Goal: Book appointment/travel/reservation

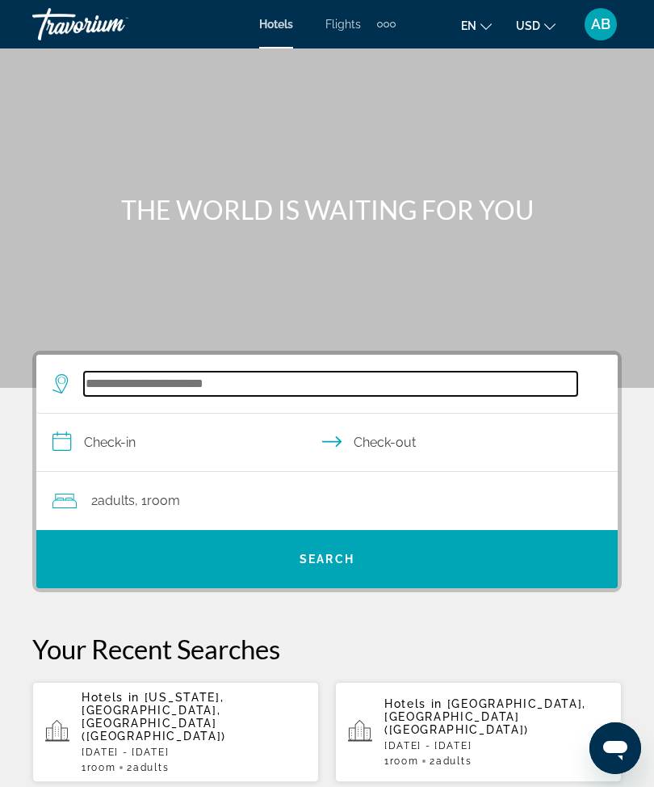
click at [196, 381] on input "Search widget" at bounding box center [330, 383] width 493 height 24
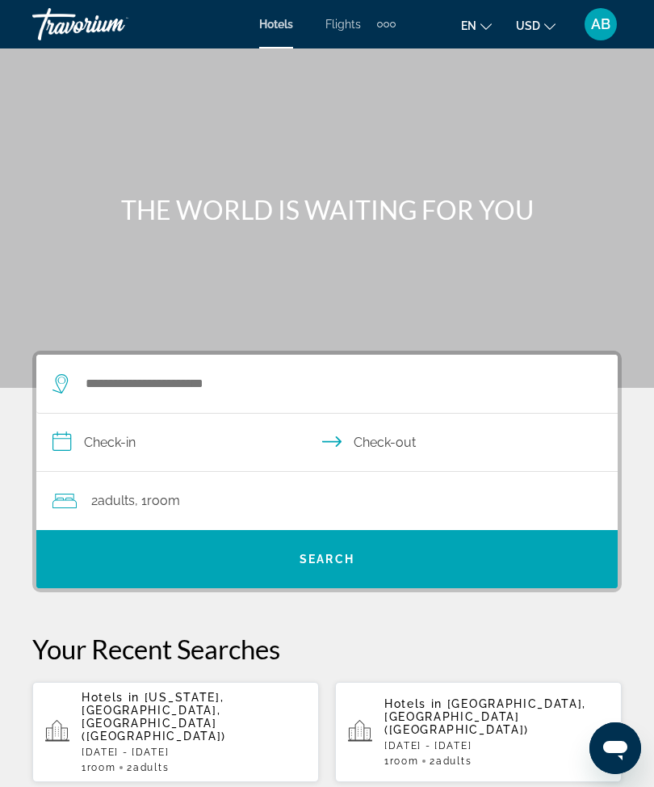
click at [394, 28] on div "Extra navigation items" at bounding box center [386, 24] width 19 height 24
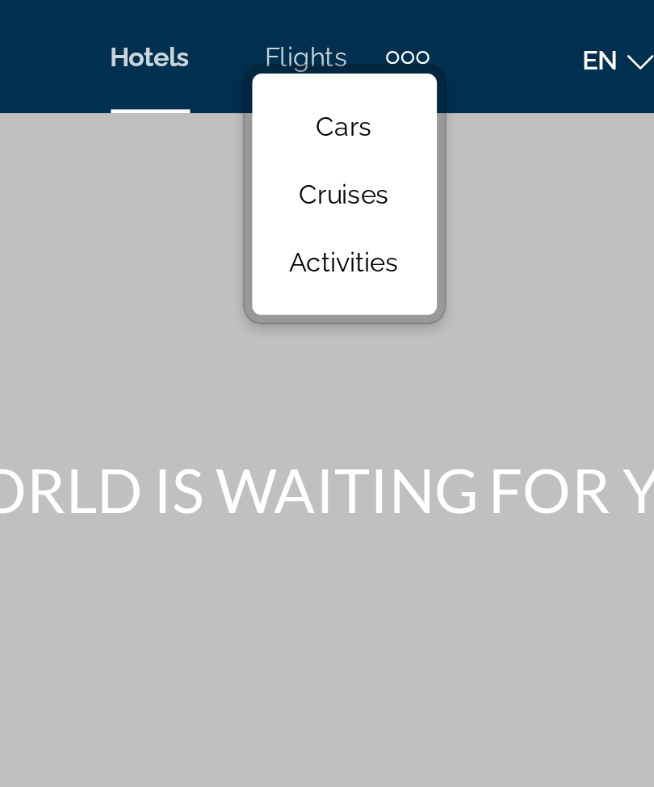
click at [336, 112] on span "Activities" at bounding box center [359, 112] width 47 height 13
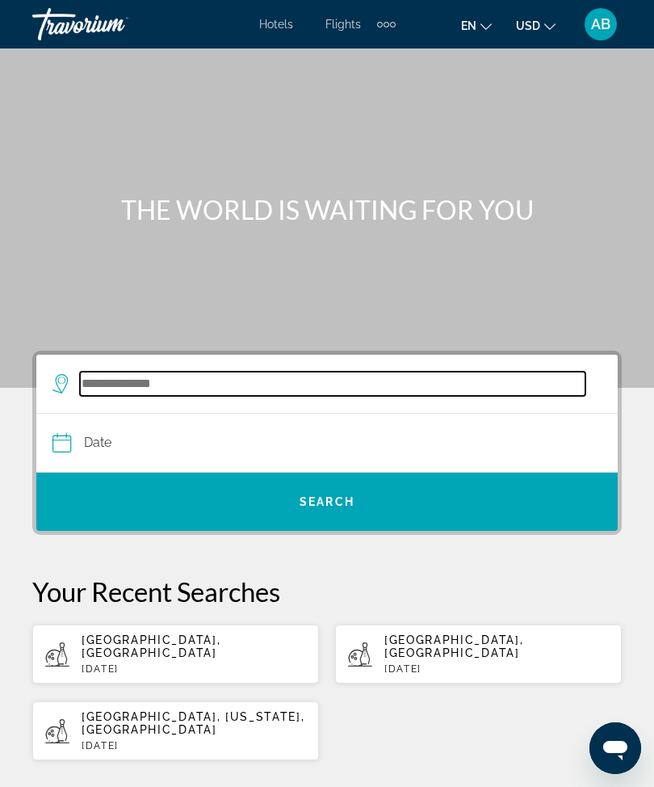
click at [135, 396] on input "Search widget" at bounding box center [333, 383] width 506 height 24
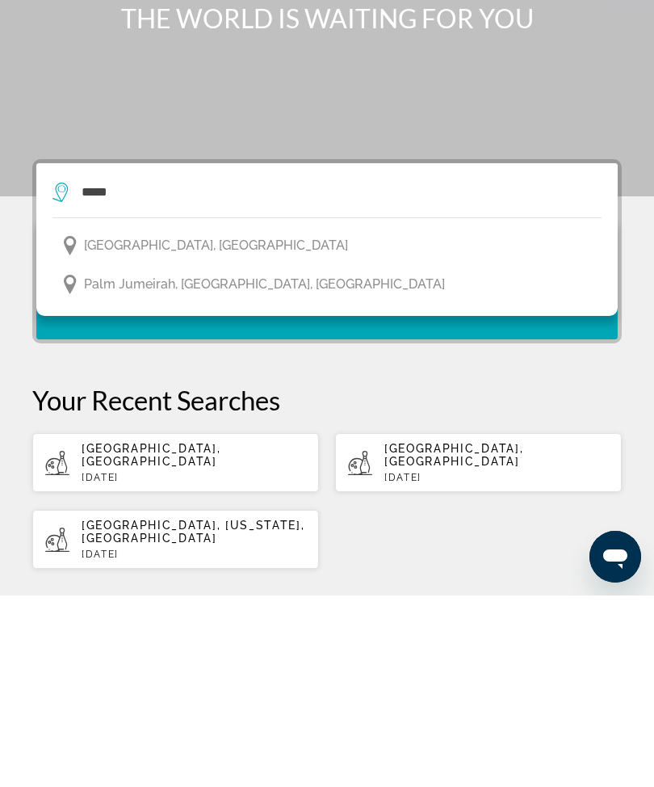
click at [220, 426] on span "[GEOGRAPHIC_DATA], [GEOGRAPHIC_DATA]" at bounding box center [216, 437] width 264 height 23
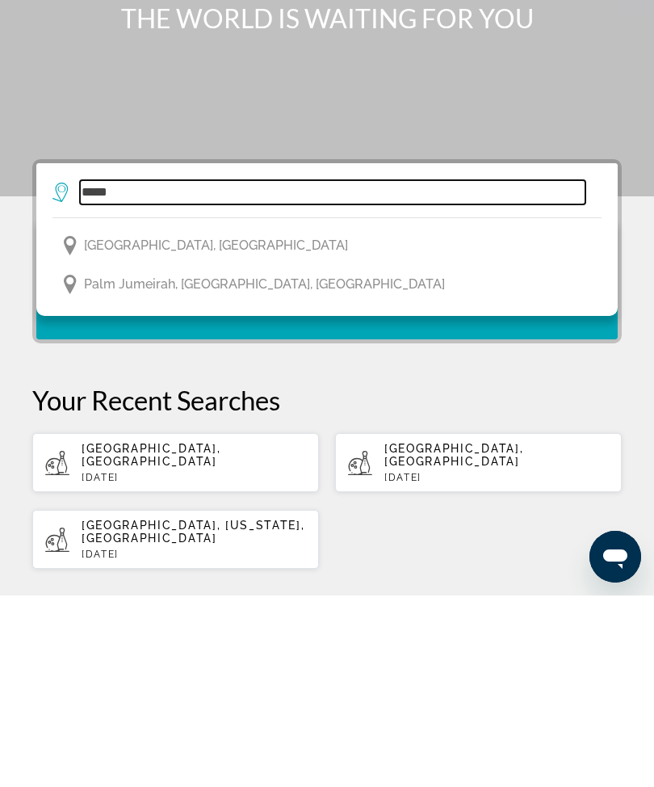
type input "**********"
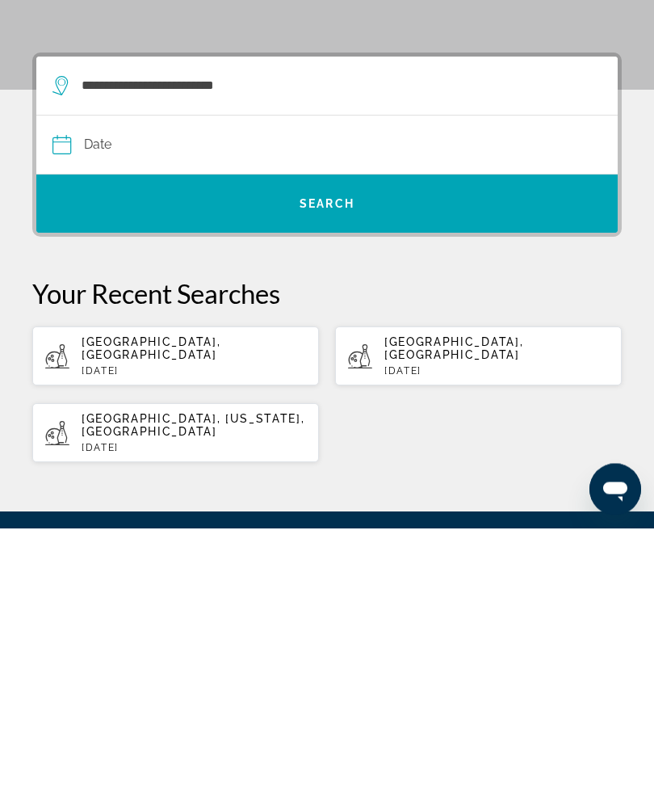
click at [66, 375] on input "Date" at bounding box center [188, 406] width 281 height 63
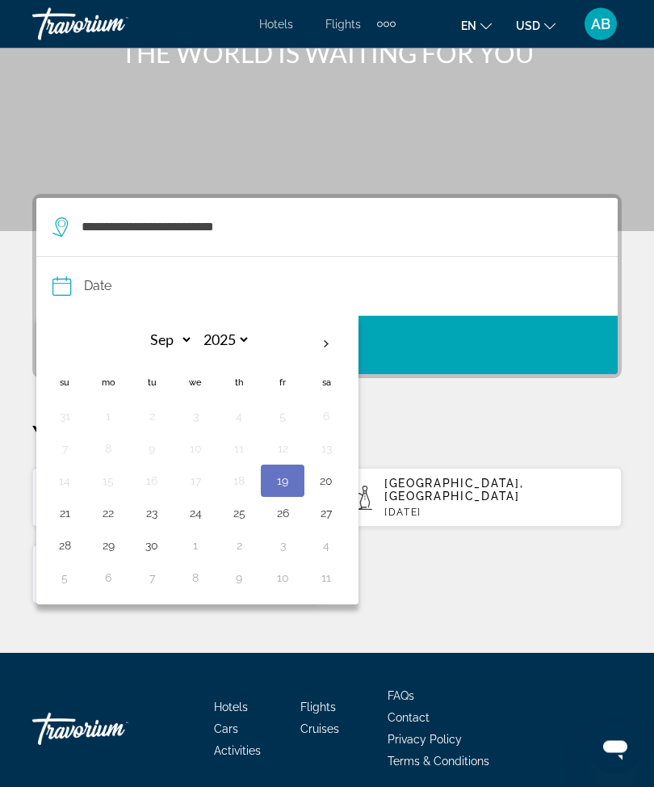
click at [340, 333] on th "Next month" at bounding box center [326, 345] width 44 height 36
click at [333, 341] on th "Next month" at bounding box center [326, 344] width 44 height 36
click at [342, 341] on th "Next month" at bounding box center [326, 344] width 44 height 36
click at [345, 348] on th "Next month" at bounding box center [326, 344] width 44 height 36
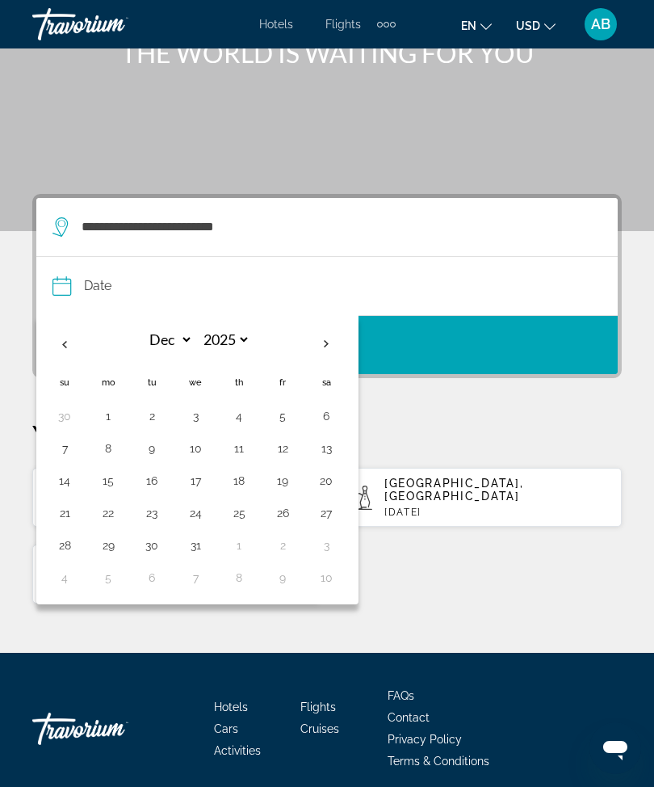
select select "*"
select select "****"
click at [343, 350] on th "Next month" at bounding box center [326, 344] width 44 height 36
click at [337, 356] on th "Next month" at bounding box center [326, 344] width 44 height 36
select select "*"
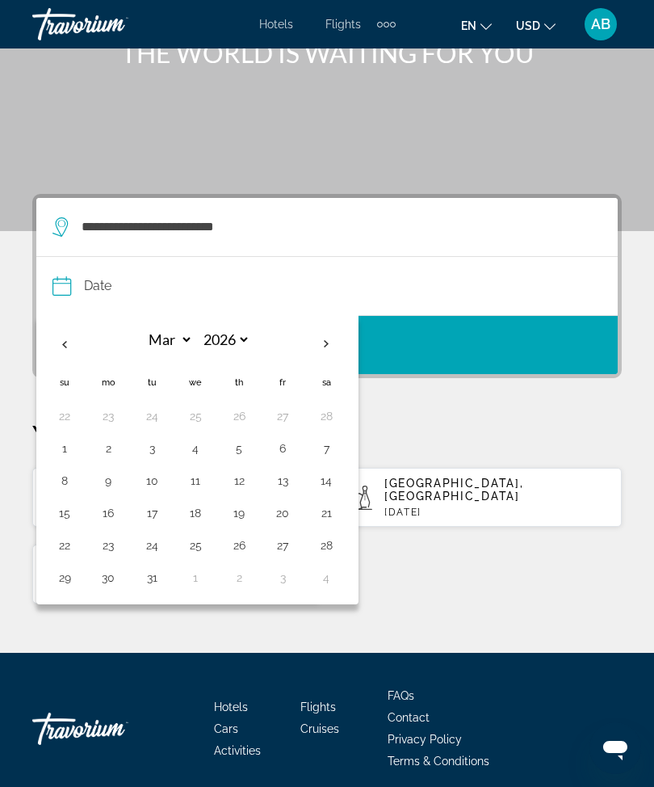
click at [154, 482] on button "10" at bounding box center [152, 480] width 26 height 23
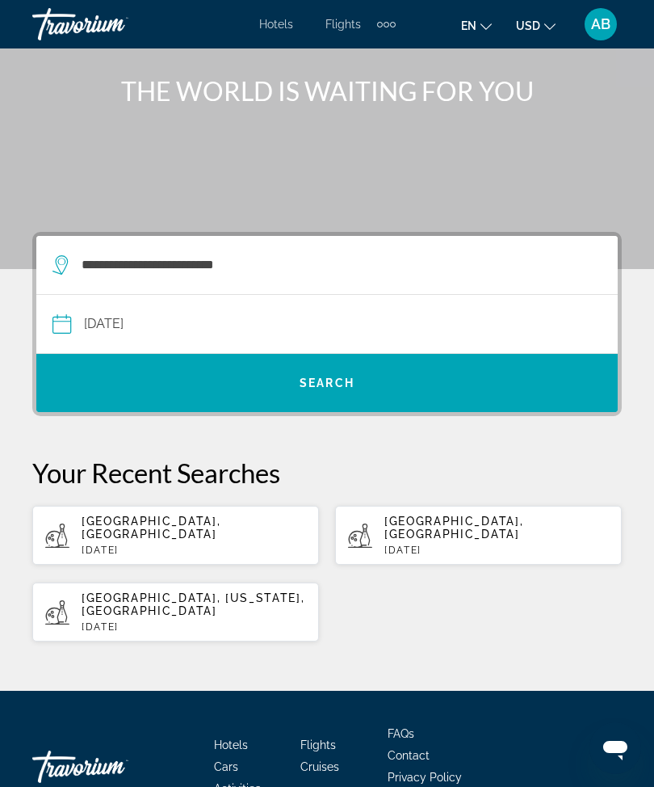
click at [57, 327] on input "**********" at bounding box center [188, 326] width 281 height 63
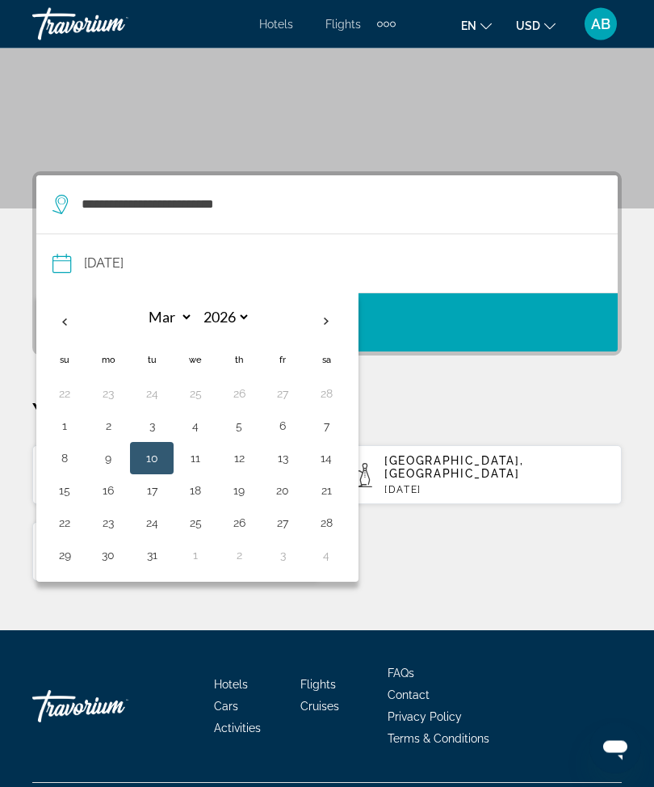
scroll to position [191, 0]
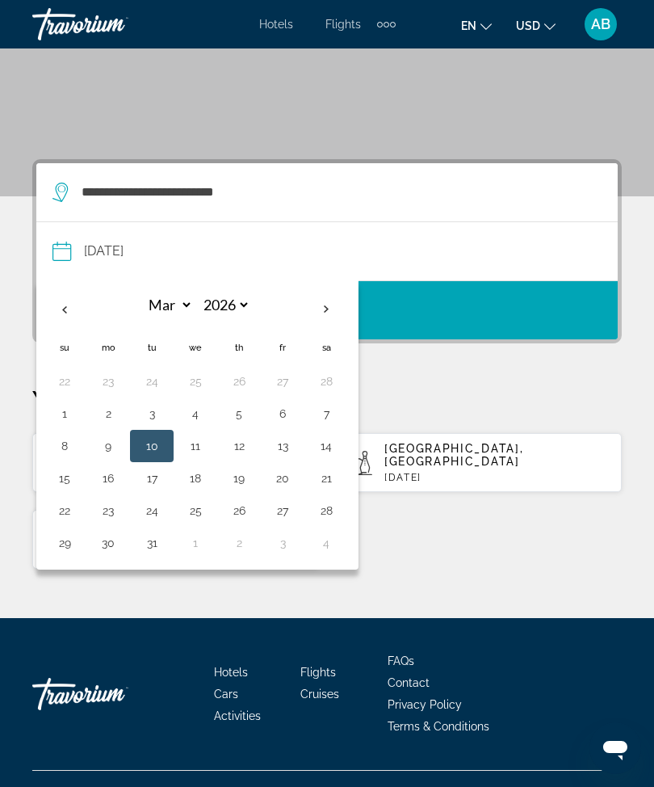
click at [249, 451] on button "12" at bounding box center [239, 445] width 26 height 23
type input "**********"
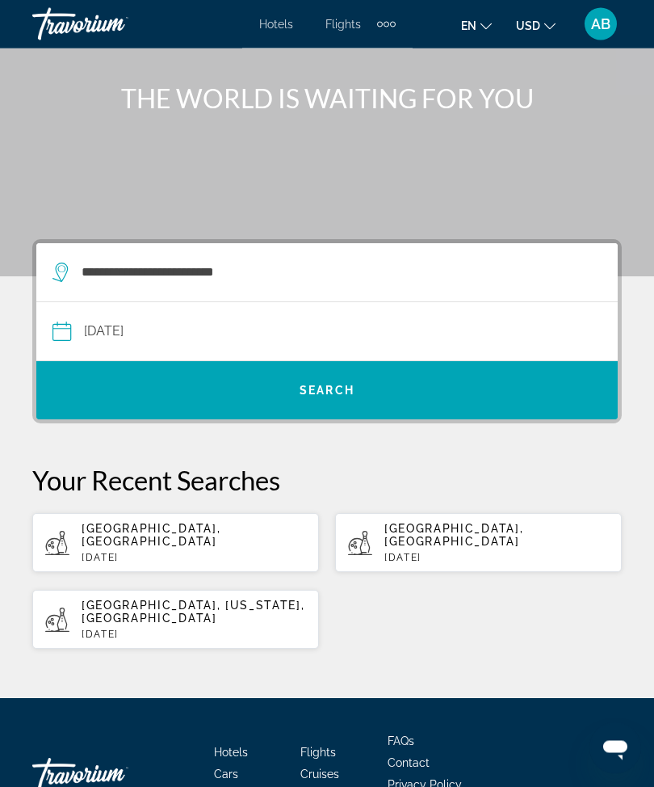
click at [362, 397] on span "Search widget" at bounding box center [326, 390] width 581 height 39
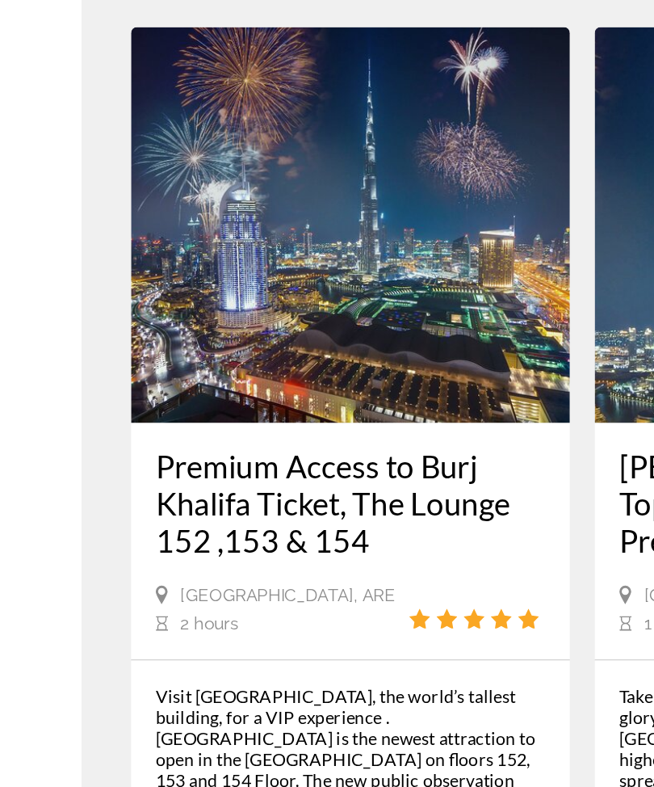
scroll to position [3997, 0]
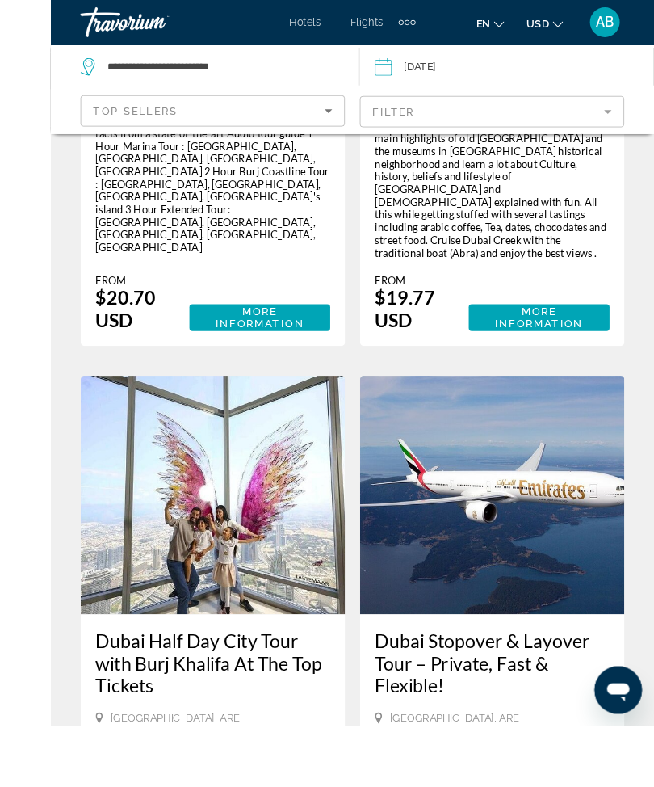
scroll to position [3169, 0]
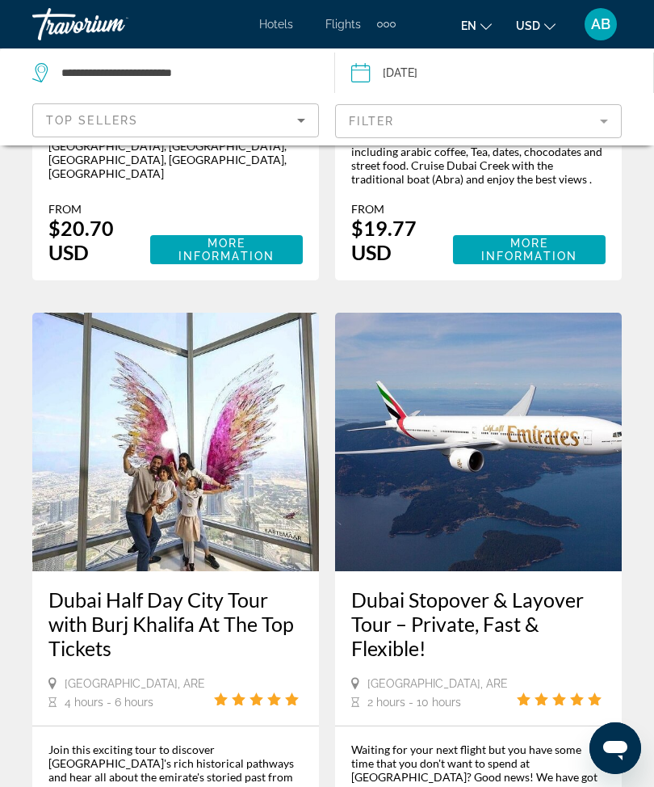
click at [508, 313] on img "Main content" at bounding box center [478, 442] width 287 height 258
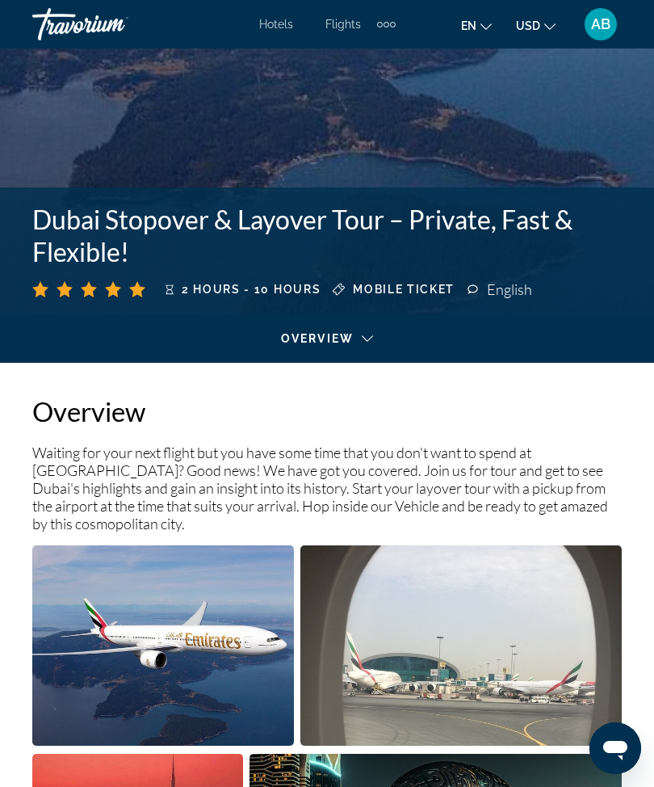
scroll to position [497, 0]
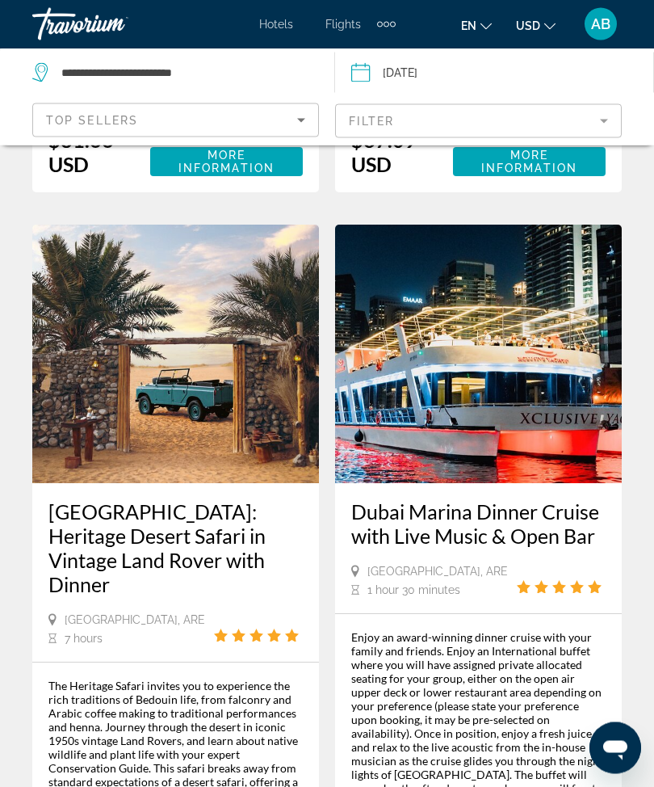
scroll to position [4154, 0]
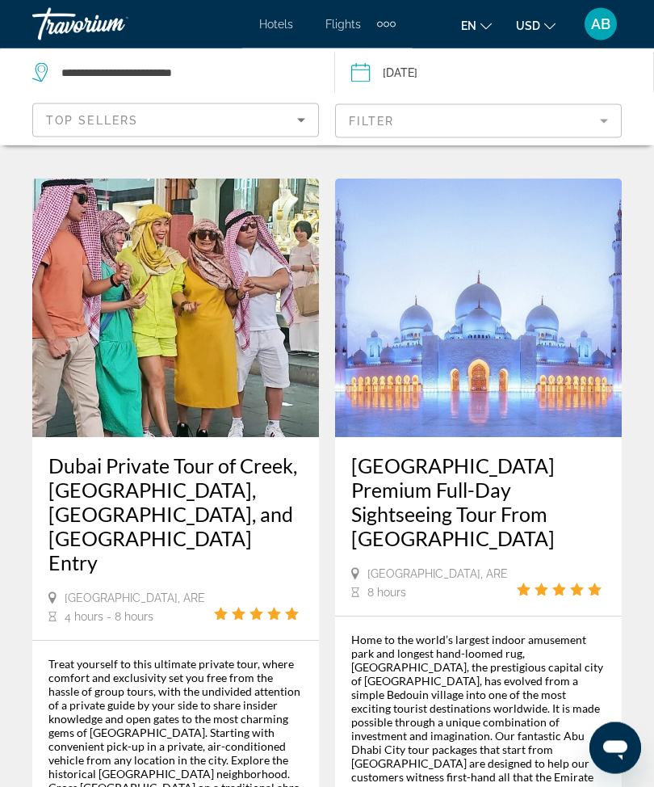
scroll to position [4244, 0]
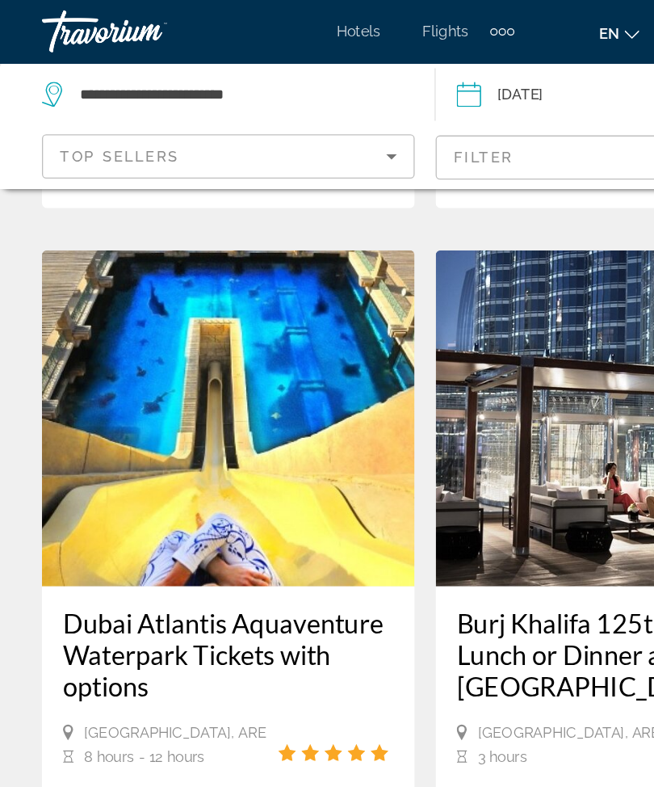
scroll to position [2503, 0]
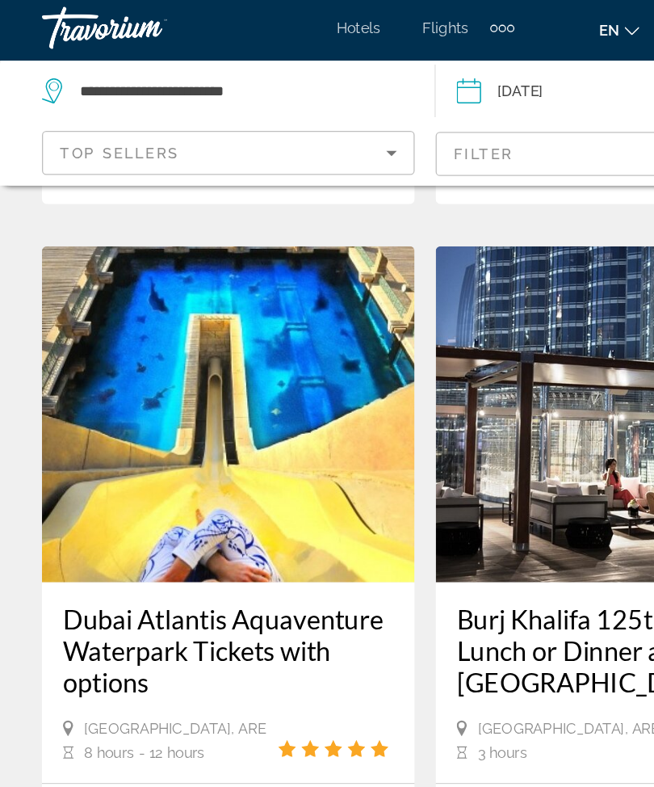
click at [221, 278] on img "Main content" at bounding box center [175, 321] width 287 height 258
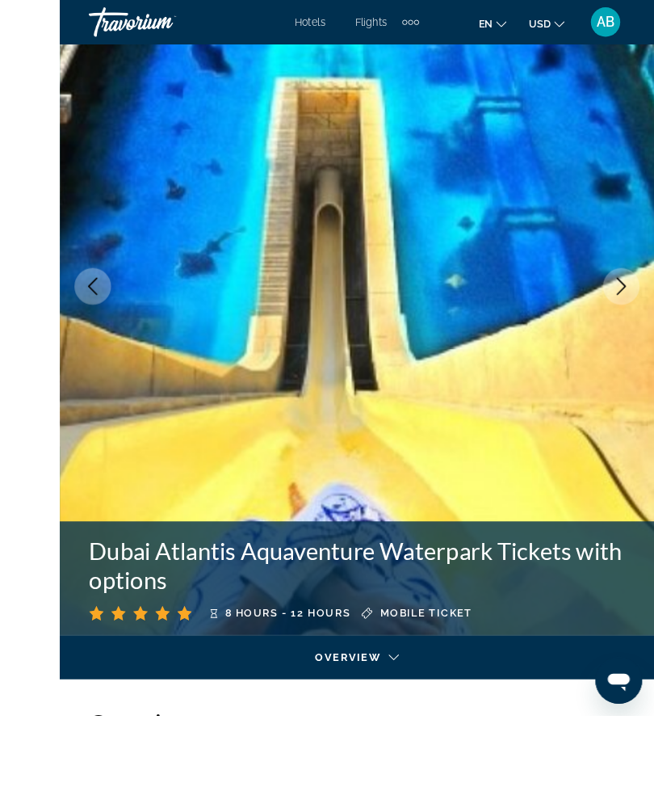
scroll to position [128, 0]
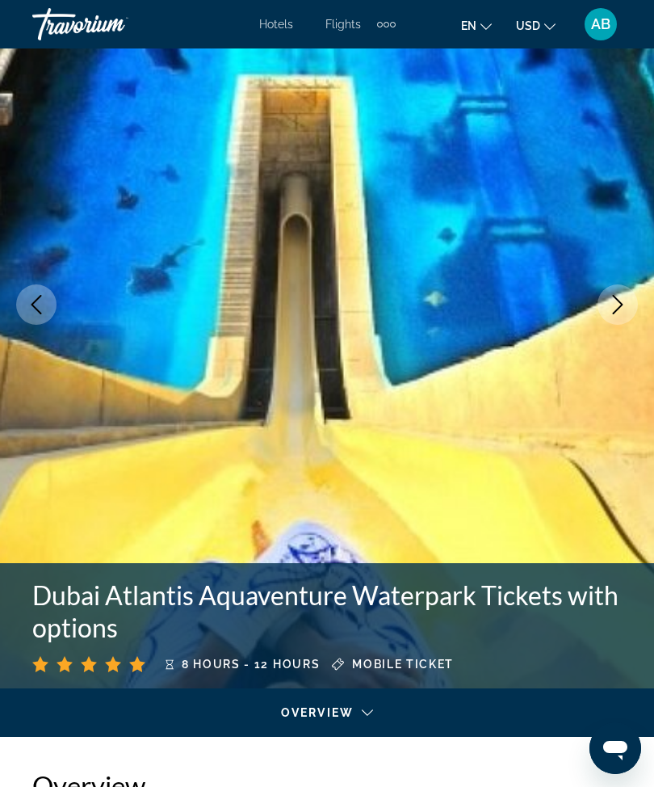
click at [623, 299] on icon "Next image" at bounding box center [617, 304] width 19 height 19
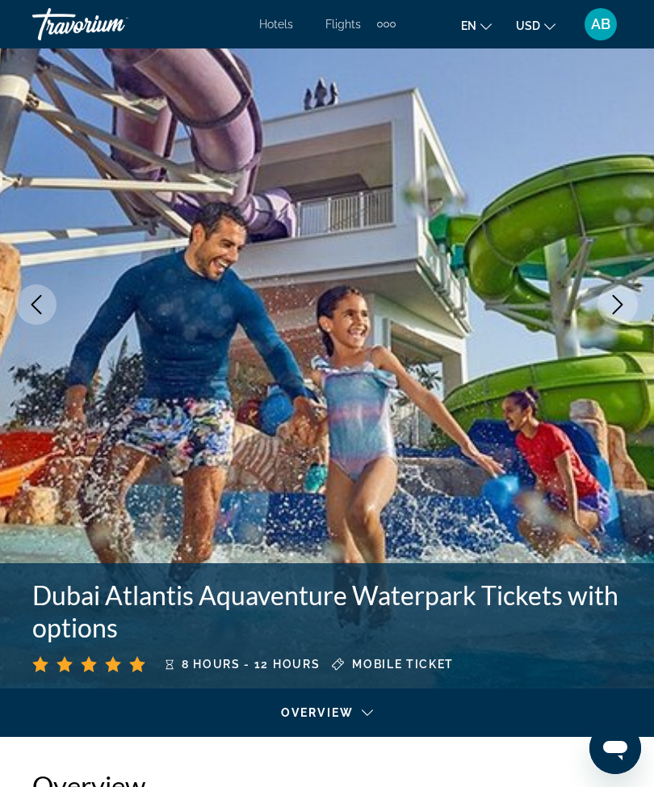
click at [610, 313] on icon "Next image" at bounding box center [617, 304] width 19 height 19
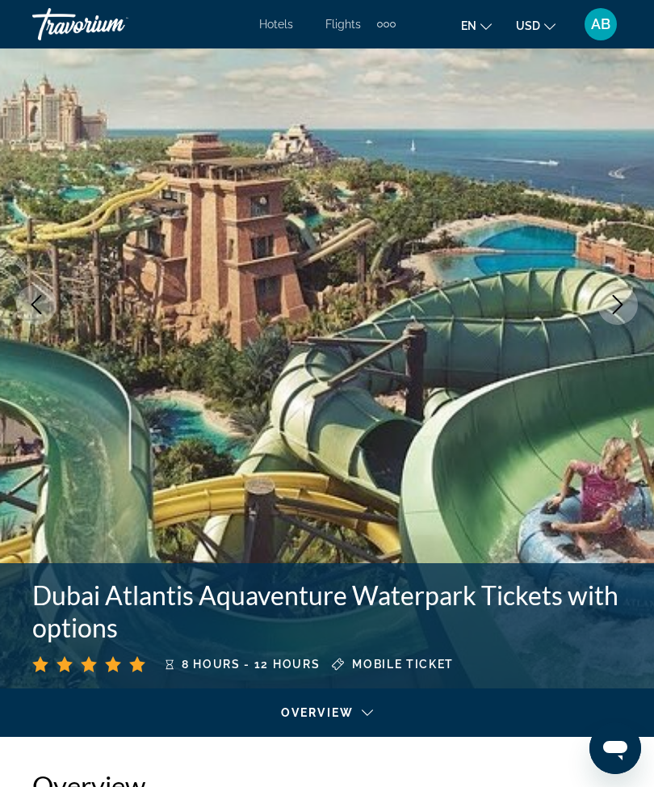
click at [623, 310] on icon "Next image" at bounding box center [617, 304] width 19 height 19
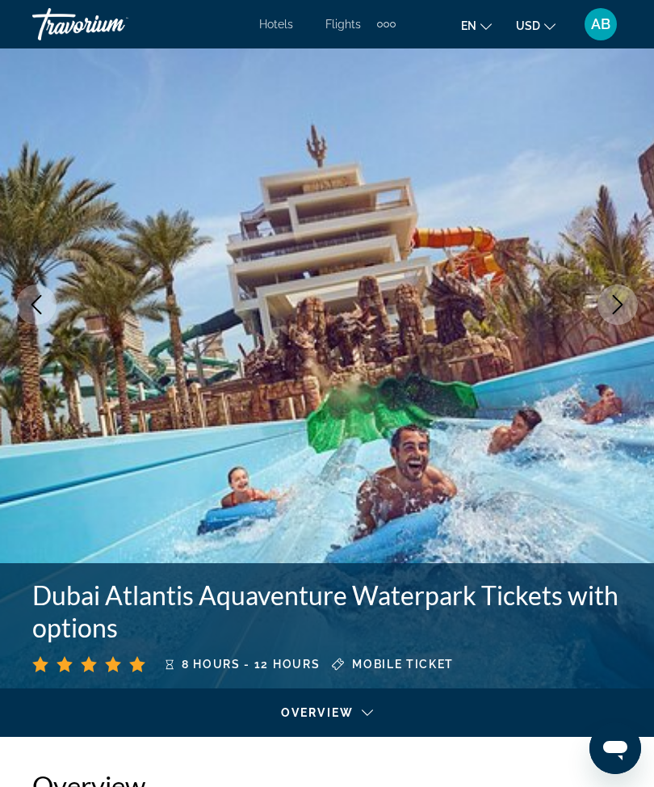
click at [606, 312] on button "Next image" at bounding box center [618, 304] width 40 height 40
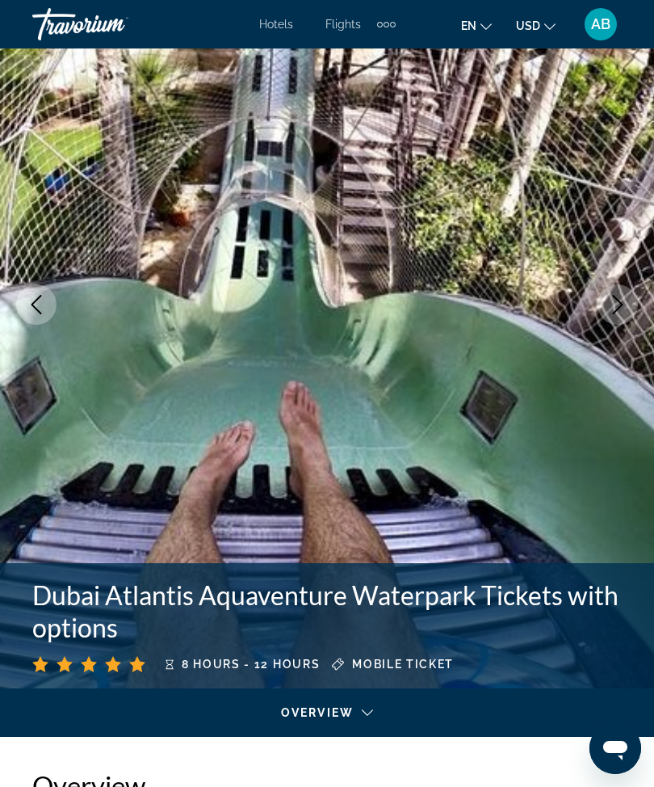
click at [603, 312] on button "Next image" at bounding box center [618, 304] width 40 height 40
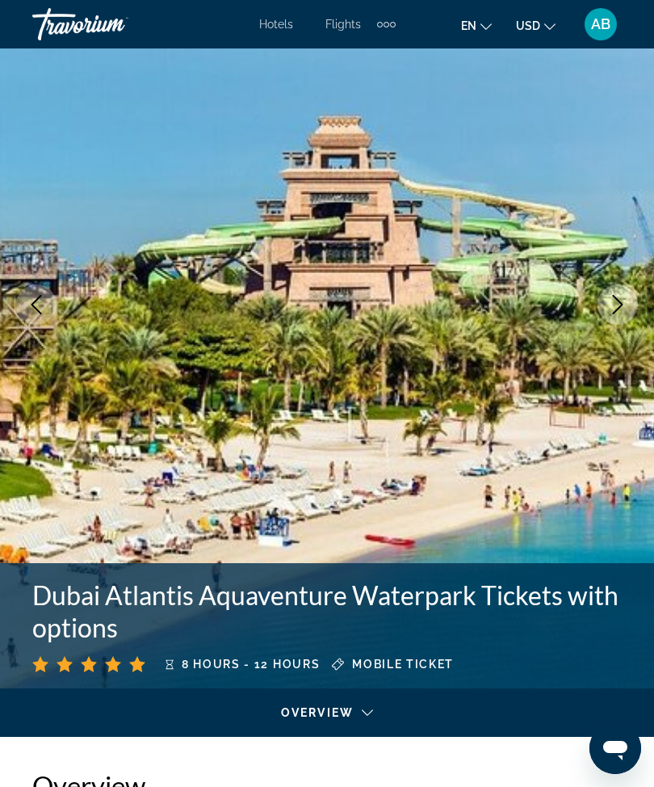
click at [626, 313] on icon "Next image" at bounding box center [617, 304] width 19 height 19
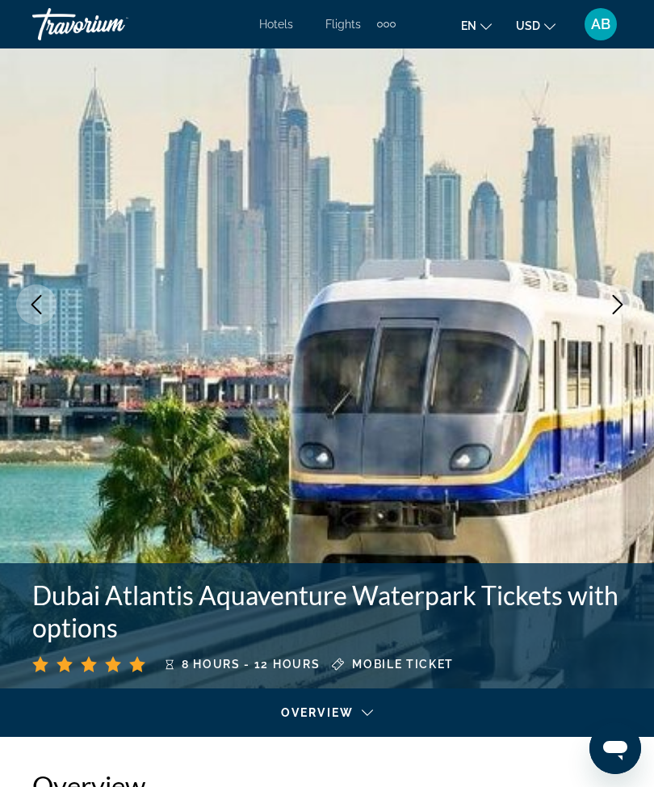
click at [625, 303] on icon "Next image" at bounding box center [617, 304] width 19 height 19
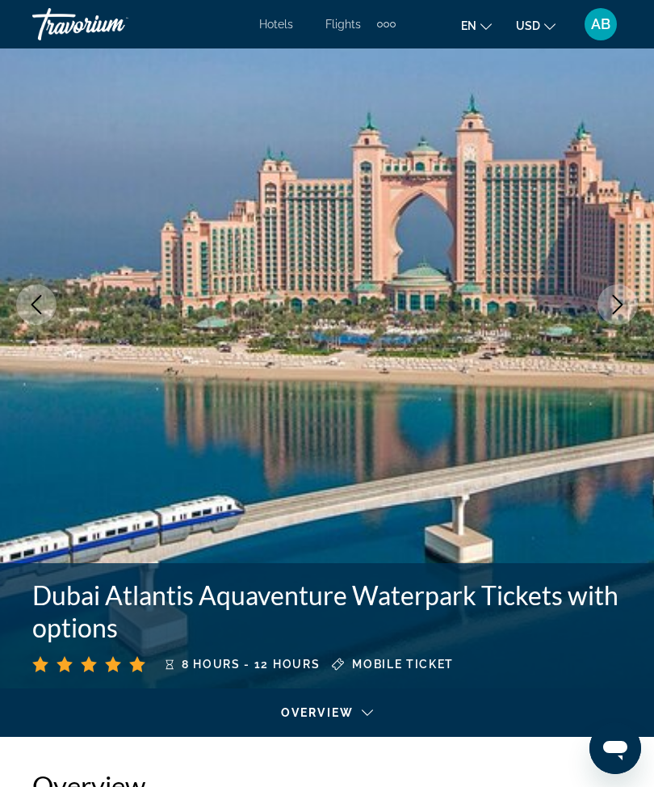
click at [628, 304] on button "Next image" at bounding box center [618, 304] width 40 height 40
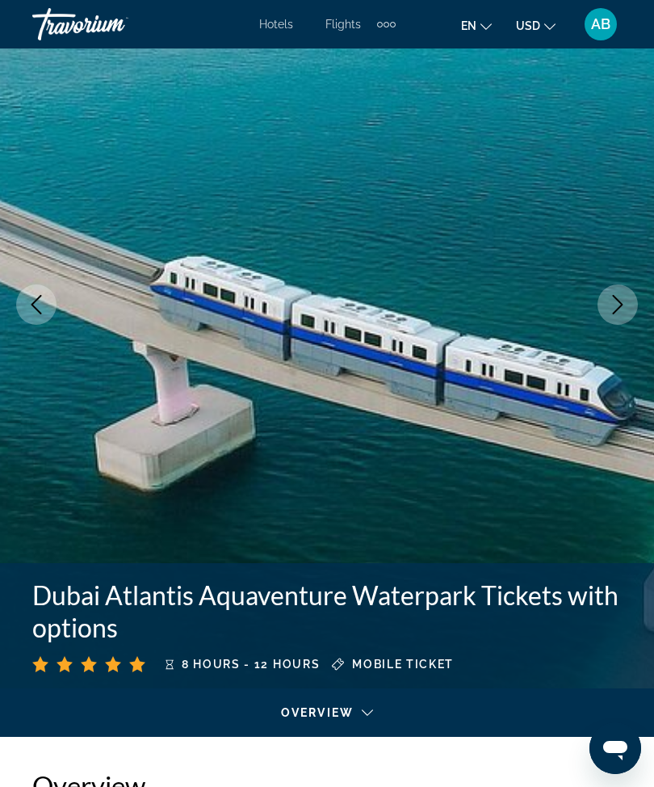
click at [623, 306] on icon "Next image" at bounding box center [617, 304] width 19 height 19
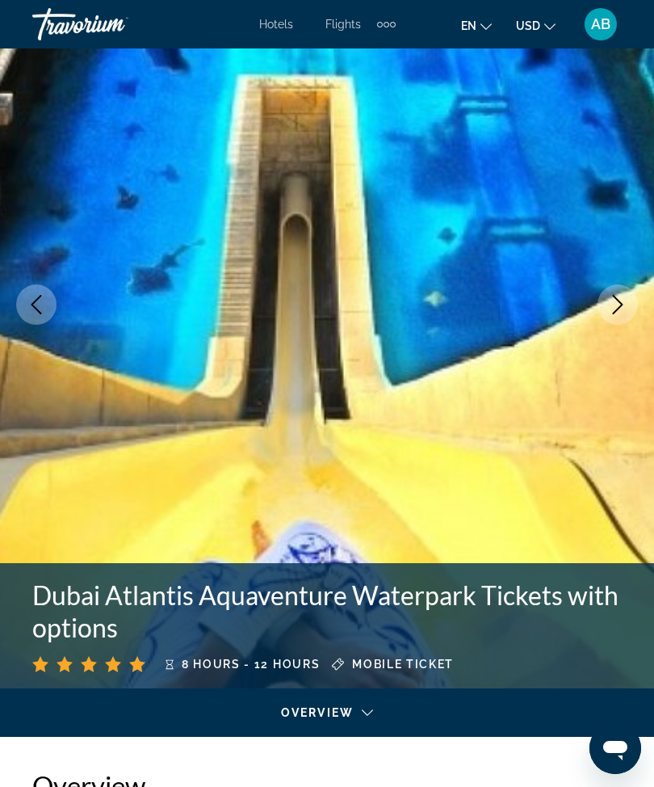
click at [623, 316] on button "Next image" at bounding box center [618, 304] width 40 height 40
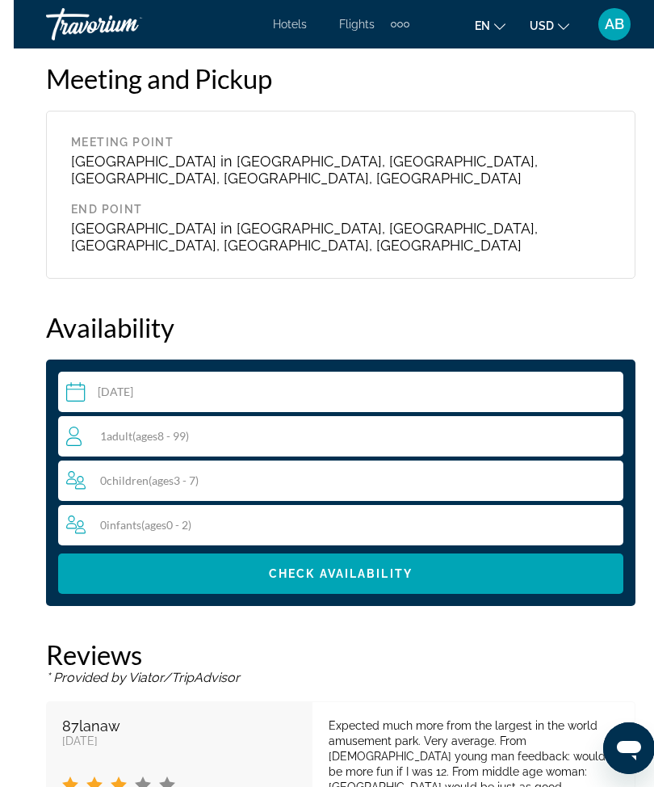
scroll to position [2467, 0]
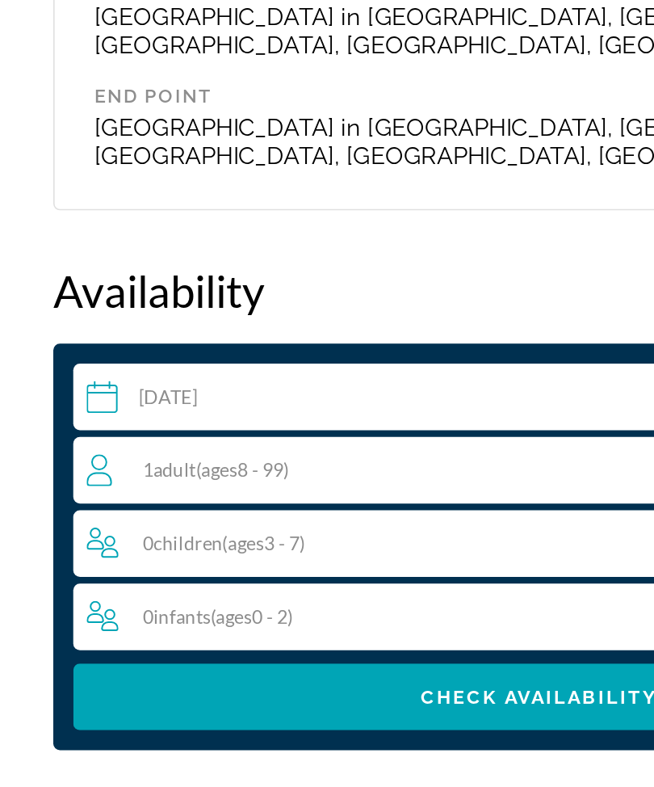
click at [151, 412] on span "( ages [DEMOGRAPHIC_DATA])" at bounding box center [147, 419] width 57 height 14
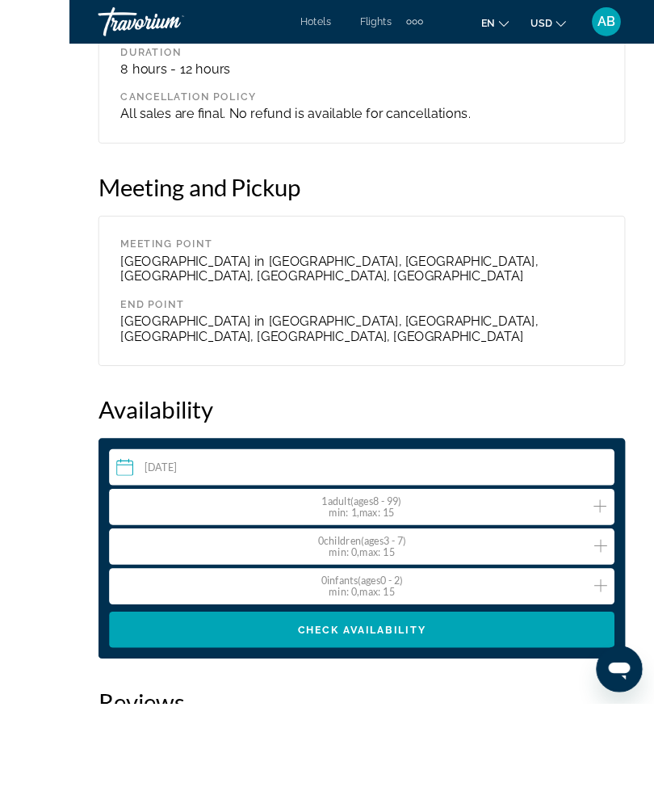
scroll to position [2411, 0]
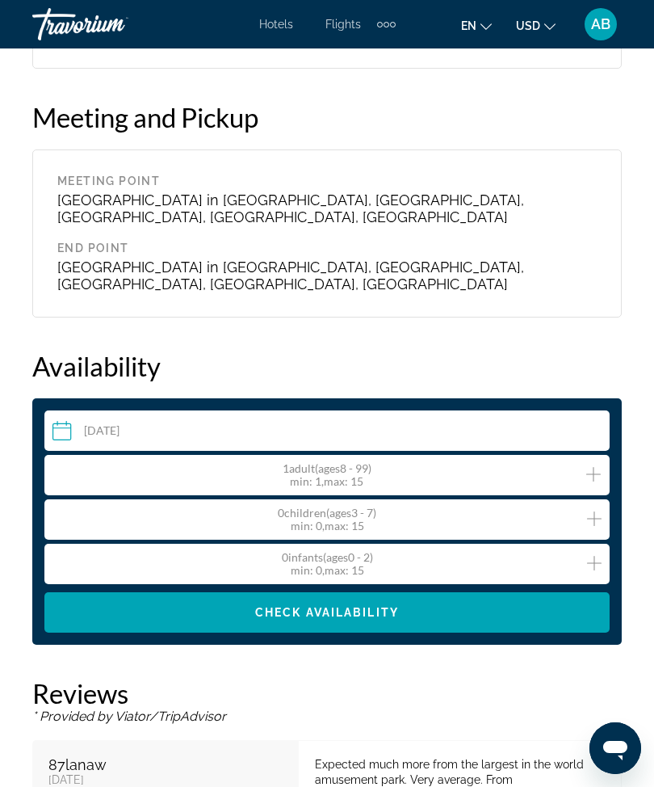
click at [598, 464] on icon "Increment adults" at bounding box center [593, 473] width 15 height 19
click at [590, 464] on icon "Increment adults" at bounding box center [593, 473] width 15 height 19
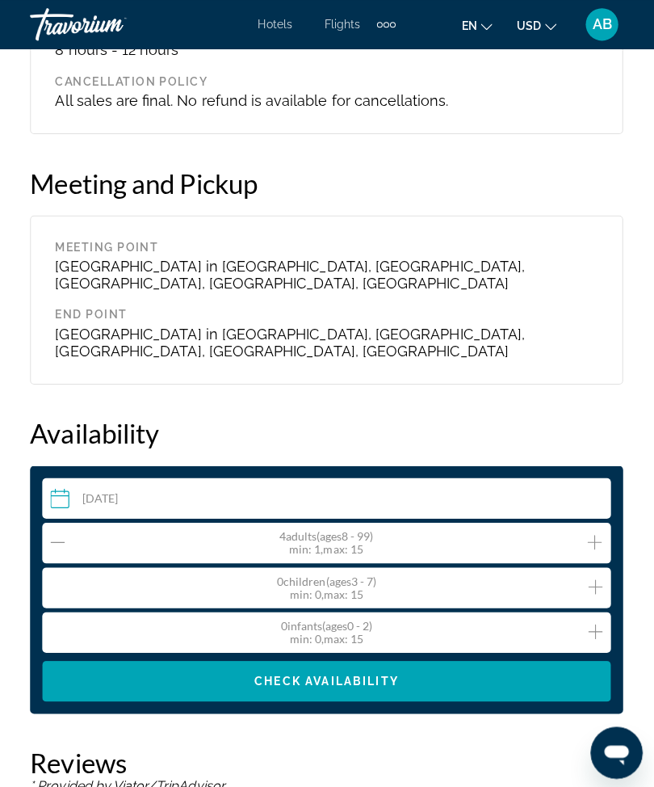
click at [346, 670] on span "Check Availability" at bounding box center [327, 676] width 144 height 13
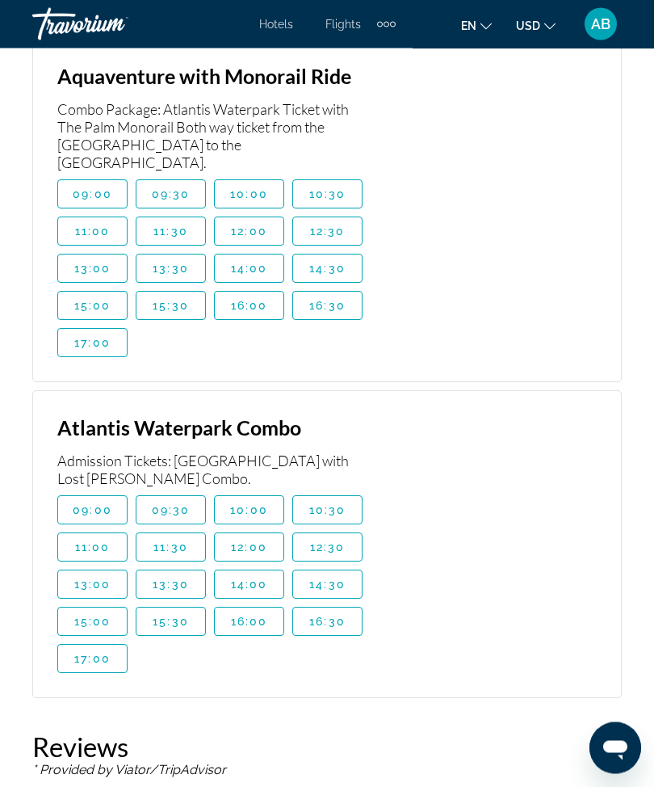
scroll to position [3393, 0]
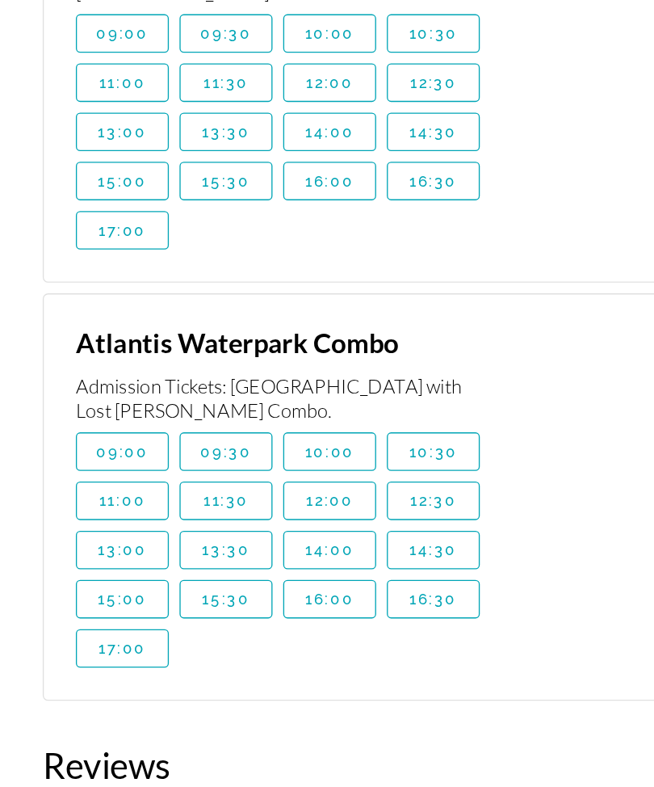
click at [258, 464] on span "Main content" at bounding box center [249, 483] width 69 height 39
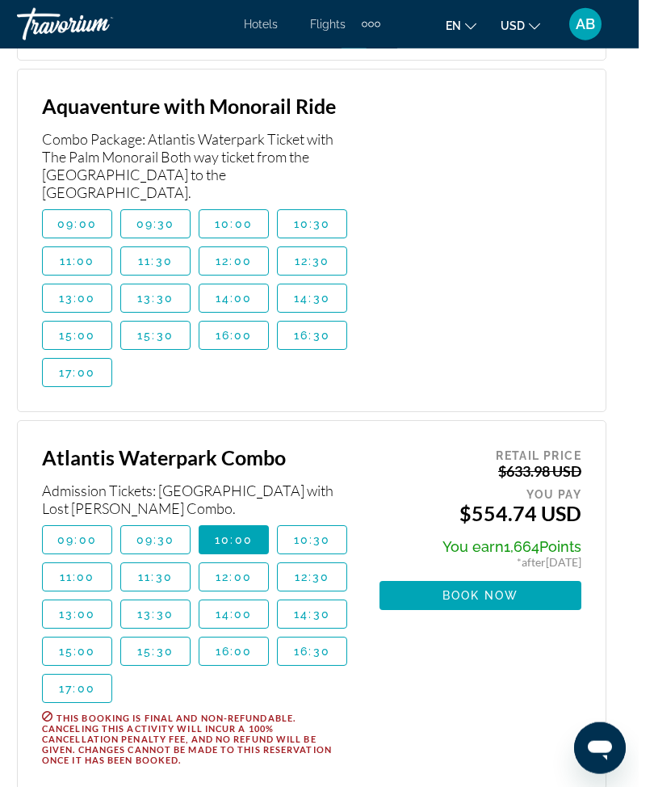
scroll to position [3342, 0]
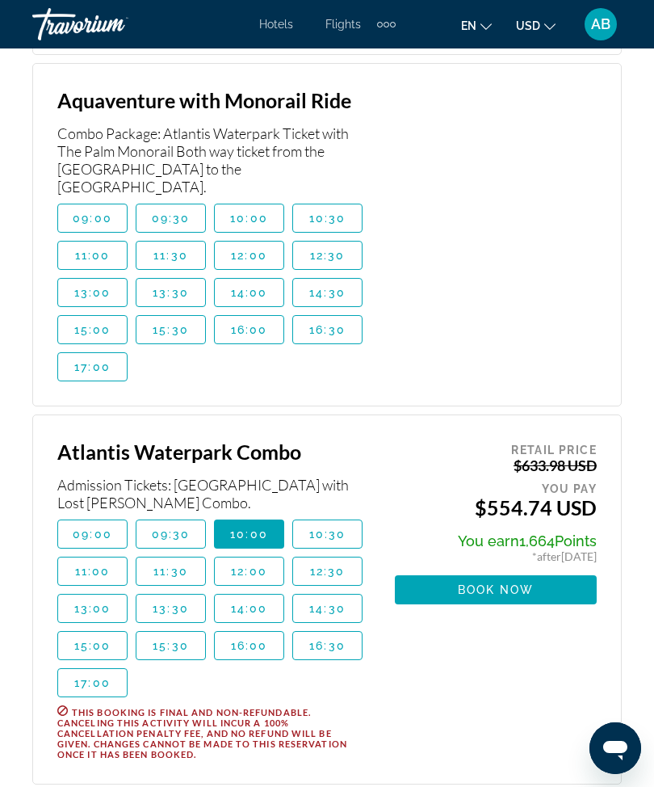
click at [511, 583] on span "Book now" at bounding box center [496, 589] width 77 height 13
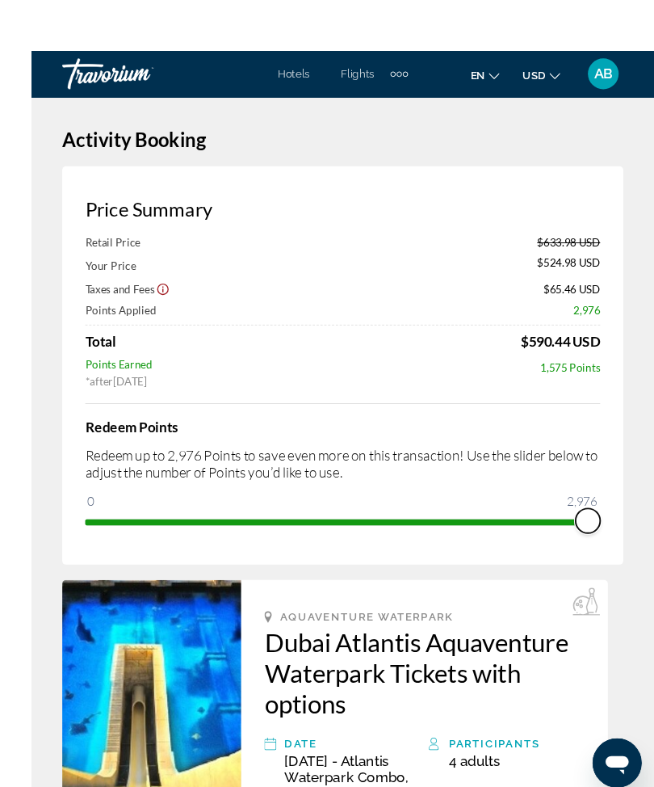
scroll to position [7, 0]
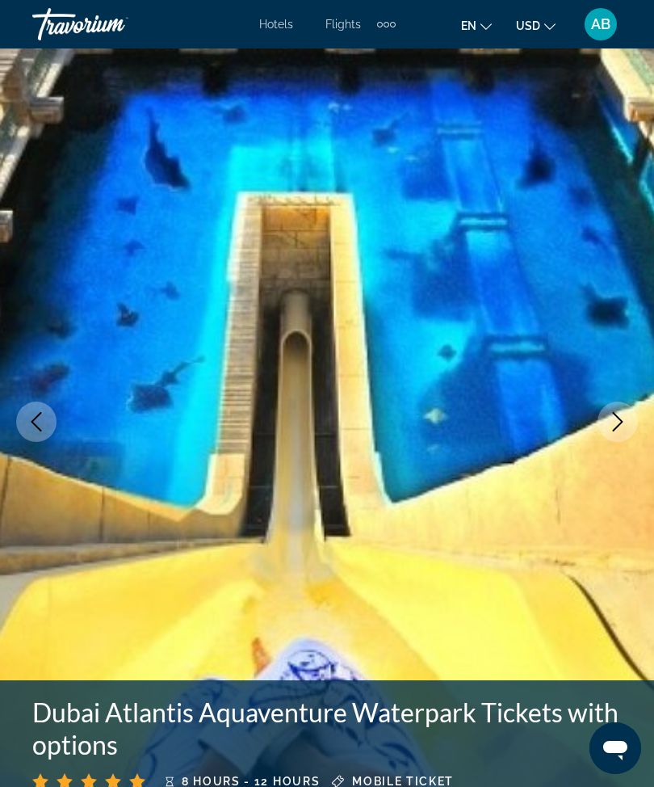
scroll to position [19, 0]
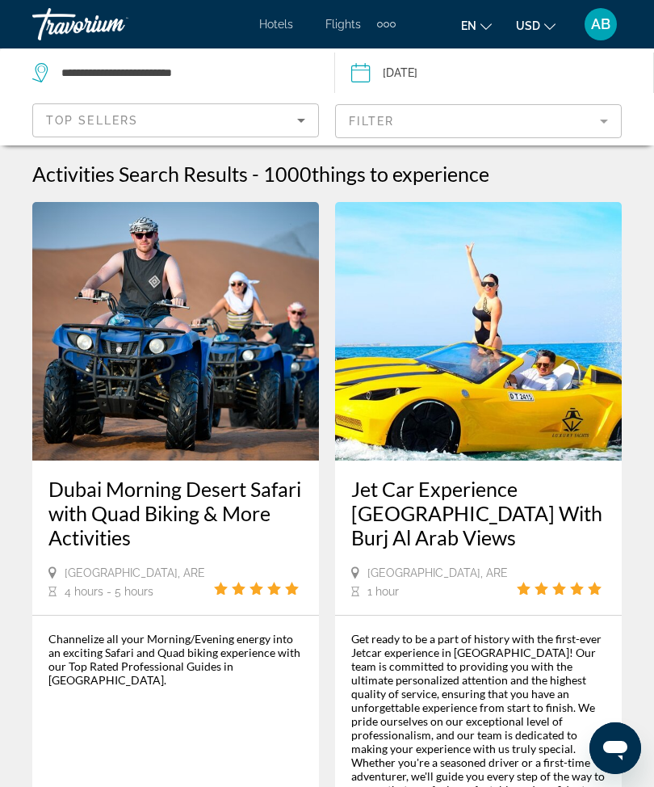
click at [604, 109] on mat-form-field "Filter" at bounding box center [478, 121] width 287 height 34
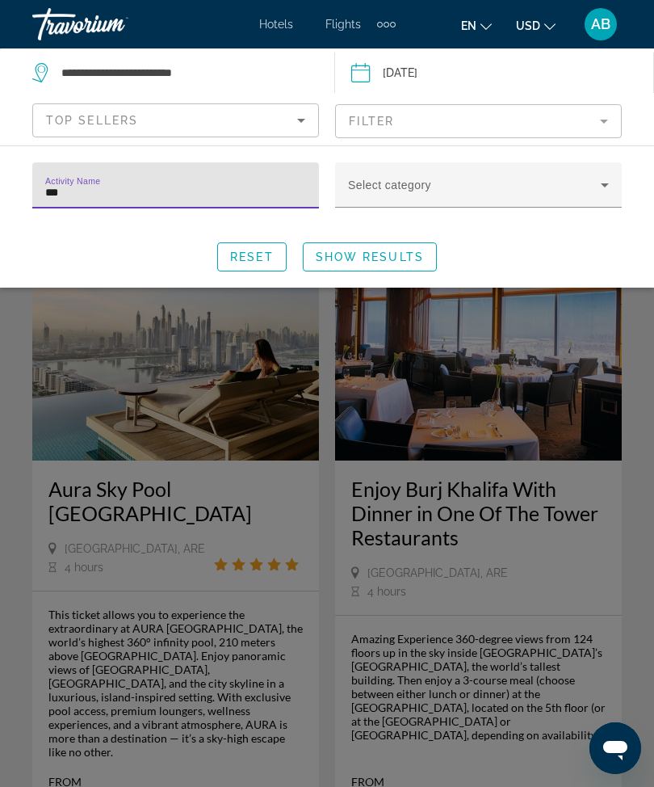
type input "****"
click at [384, 248] on span "Search widget" at bounding box center [370, 256] width 132 height 39
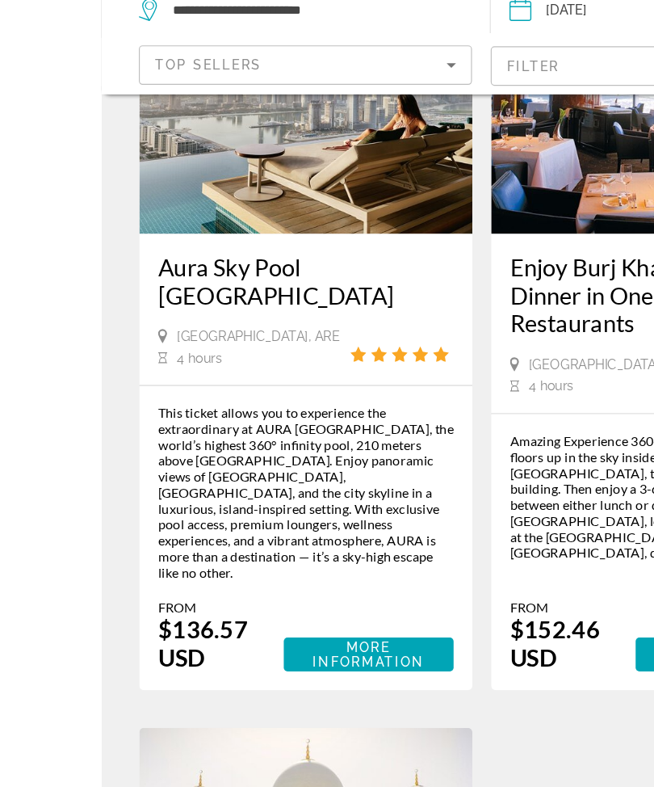
scroll to position [195, 0]
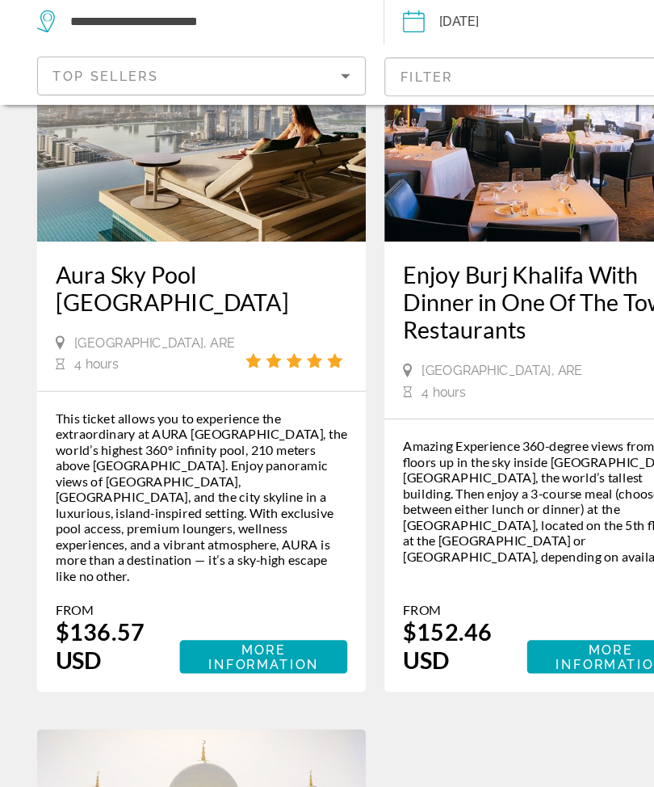
click at [256, 614] on span "More Information" at bounding box center [230, 627] width 96 height 26
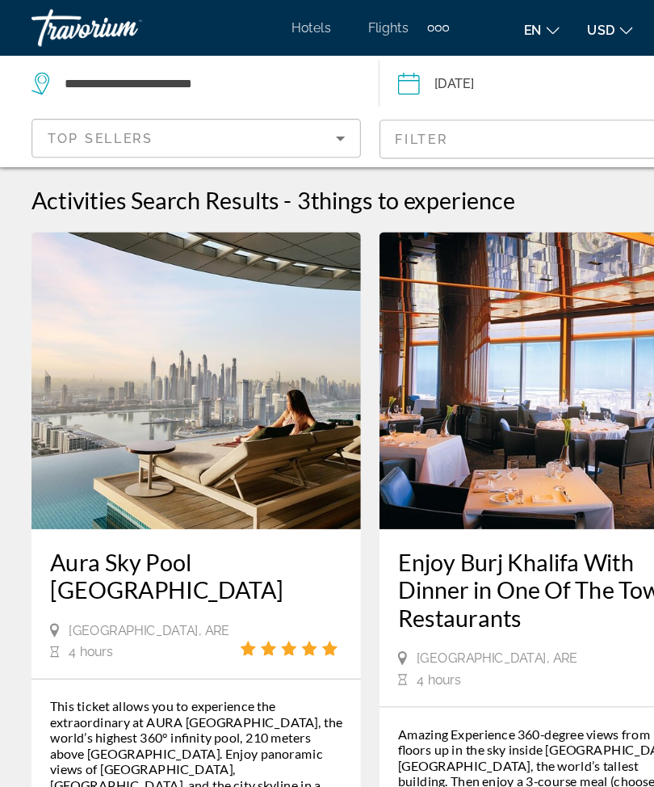
click at [270, 20] on span "Hotels" at bounding box center [276, 24] width 34 height 13
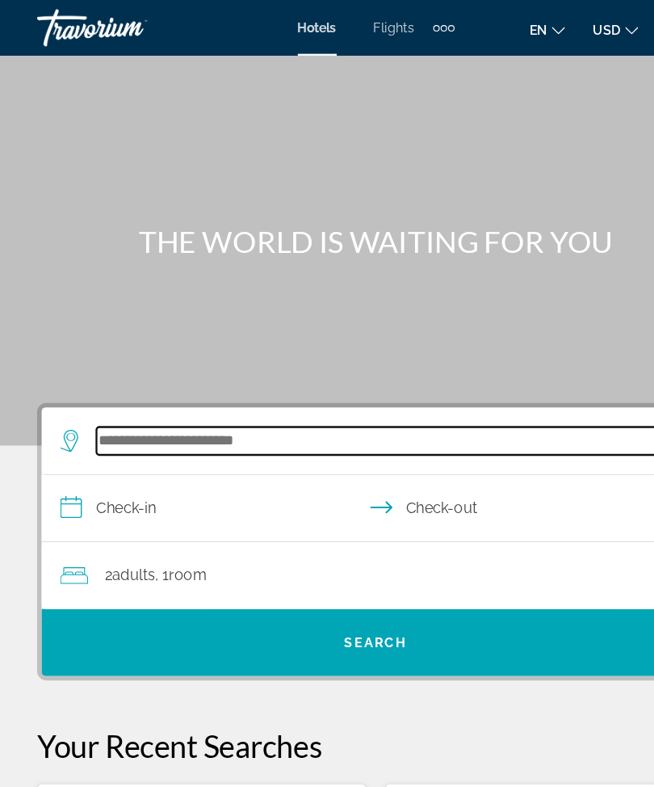
click at [187, 373] on input "Search widget" at bounding box center [330, 383] width 493 height 24
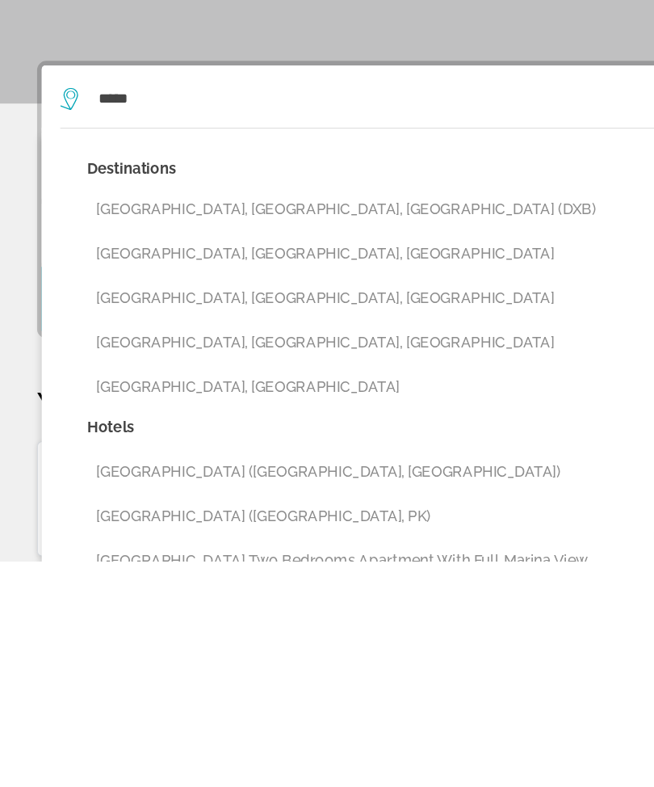
click at [296, 464] on button "[GEOGRAPHIC_DATA], [GEOGRAPHIC_DATA], [GEOGRAPHIC_DATA] (DXB)" at bounding box center [339, 479] width 526 height 31
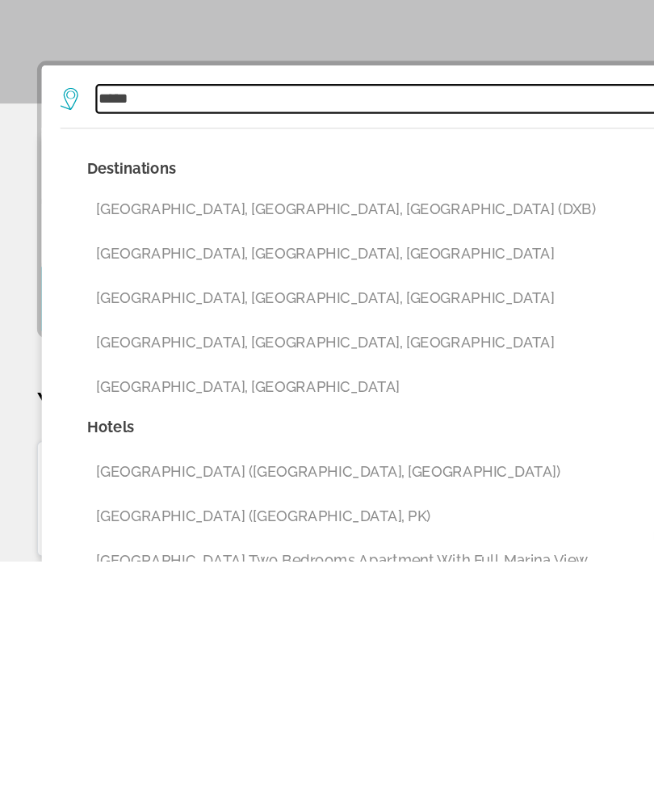
type input "**********"
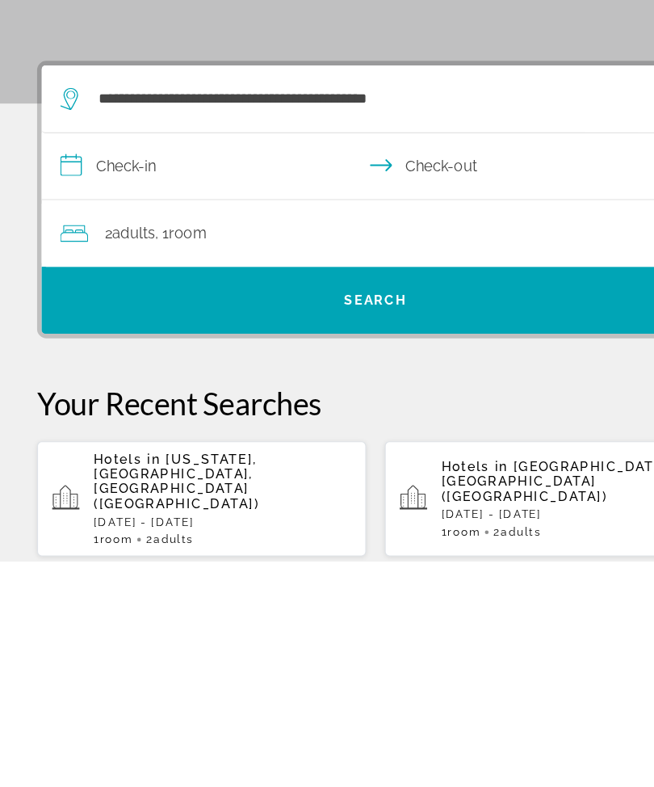
click at [78, 413] on input "**********" at bounding box center [330, 444] width 588 height 62
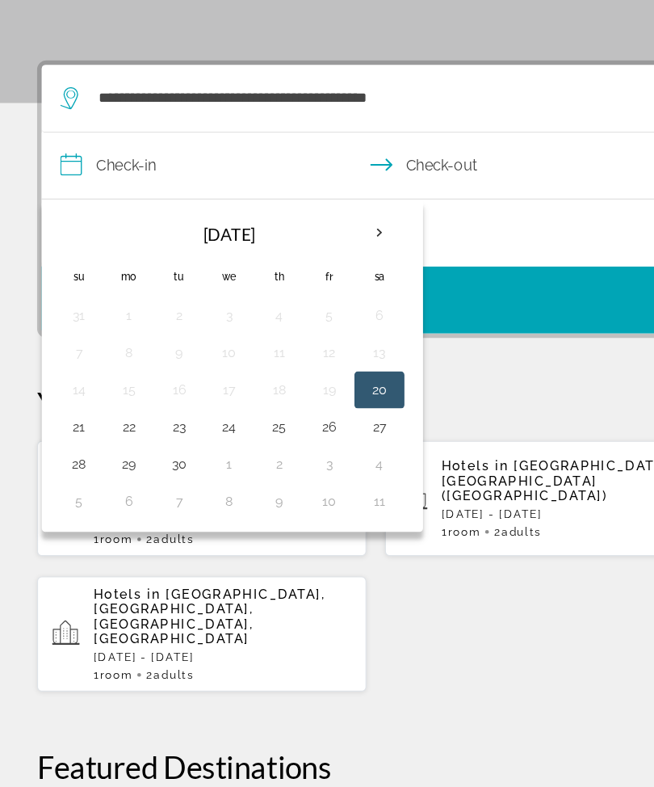
click at [342, 287] on th "Next month" at bounding box center [330, 305] width 44 height 36
click at [338, 287] on th "Next month" at bounding box center [330, 305] width 44 height 36
click at [334, 287] on th "Next month" at bounding box center [330, 305] width 44 height 36
click at [340, 287] on th "Next month" at bounding box center [330, 305] width 44 height 36
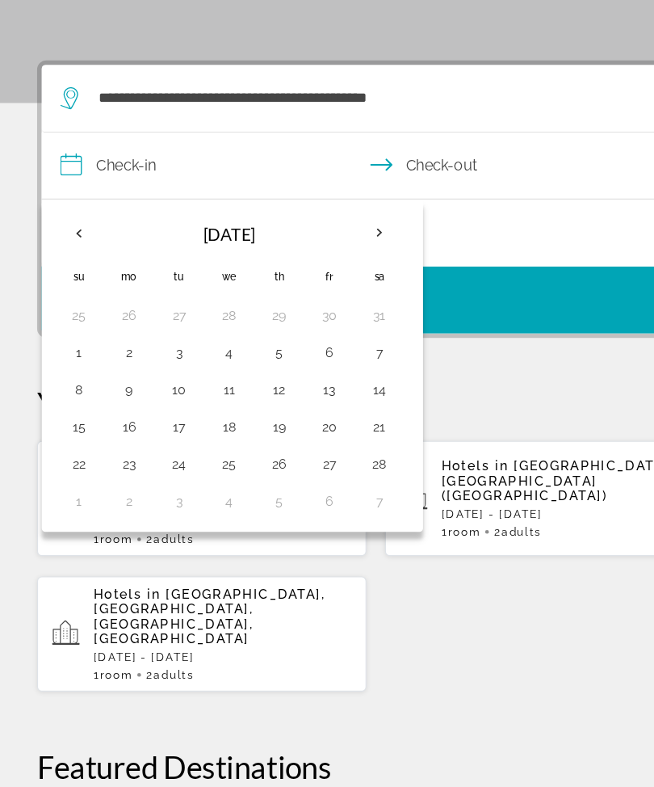
click at [340, 287] on th "Next month" at bounding box center [330, 305] width 44 height 36
click at [76, 462] on button "15" at bounding box center [69, 473] width 26 height 23
click at [202, 462] on button "18" at bounding box center [200, 473] width 26 height 23
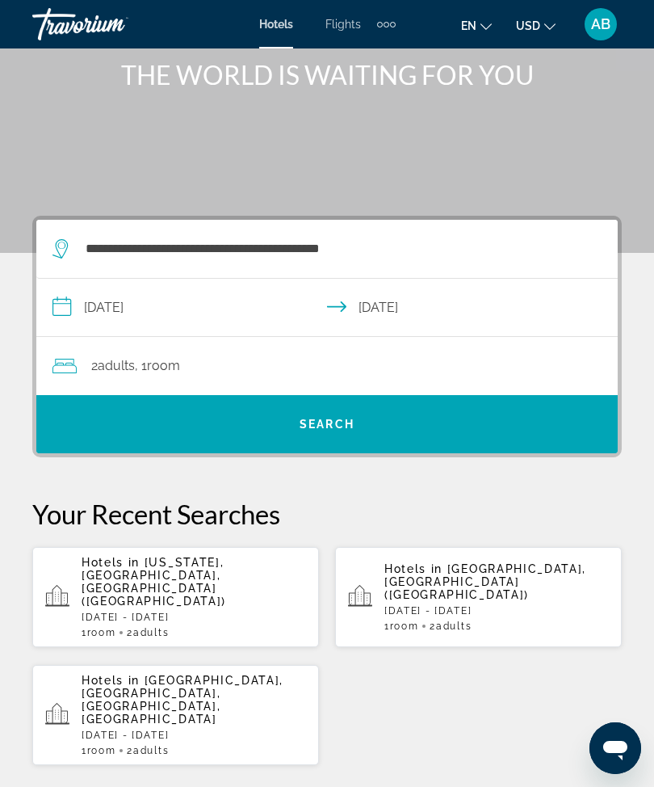
click at [65, 313] on input "**********" at bounding box center [330, 310] width 588 height 62
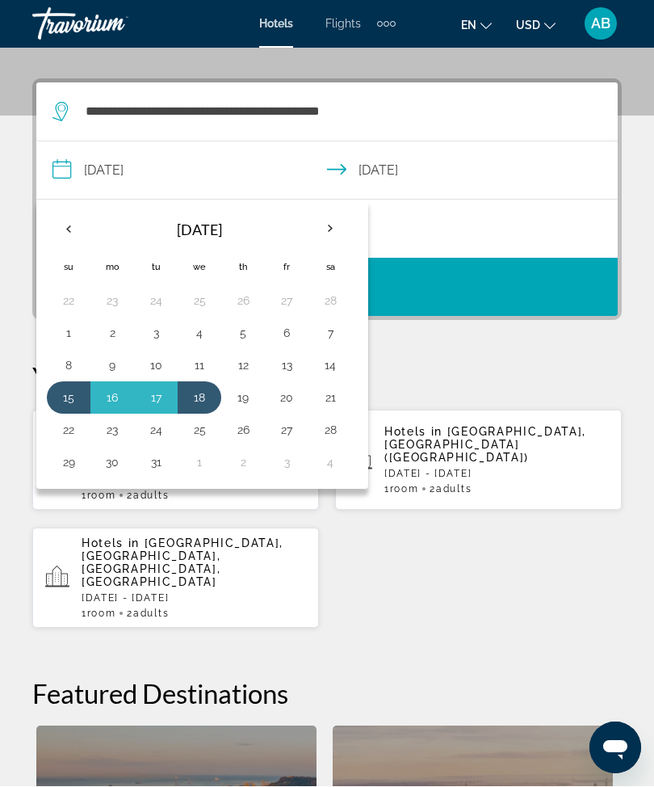
scroll to position [298, 0]
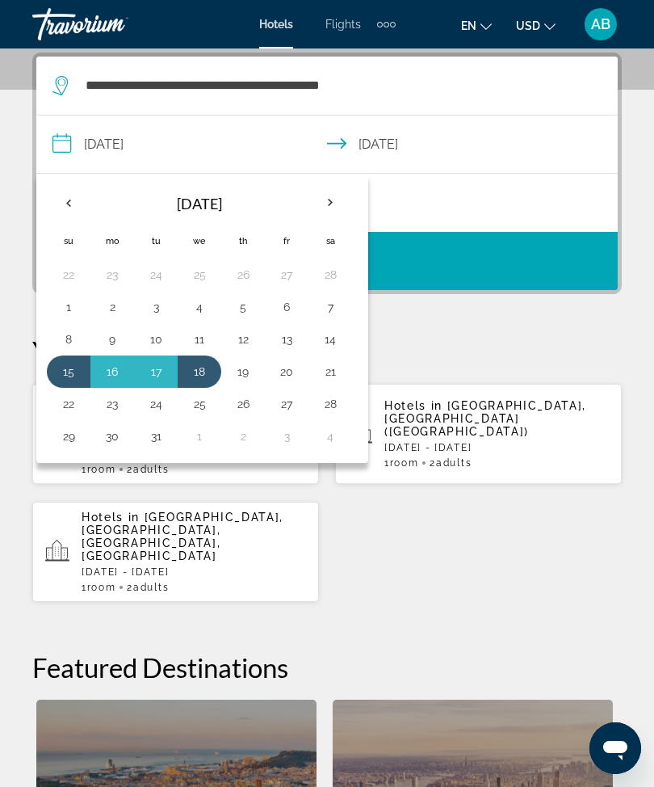
click at [63, 379] on button "15" at bounding box center [69, 371] width 26 height 23
click at [251, 376] on button "19" at bounding box center [243, 371] width 26 height 23
type input "**********"
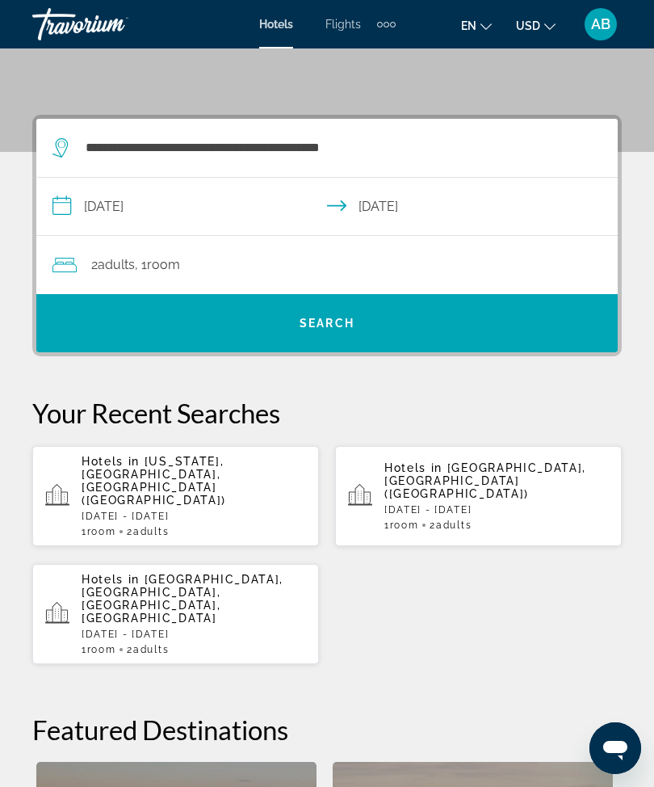
scroll to position [206, 0]
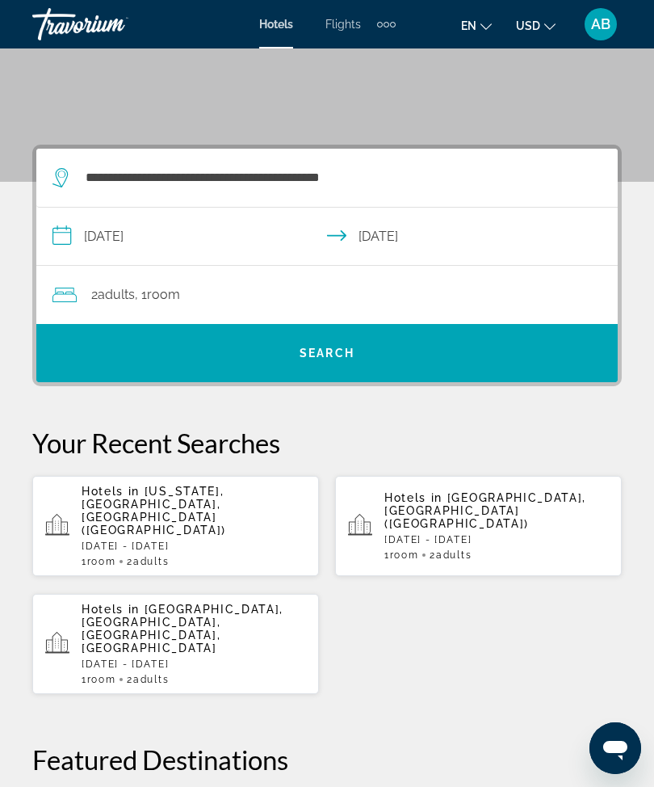
click at [392, 353] on span "Search widget" at bounding box center [326, 353] width 581 height 39
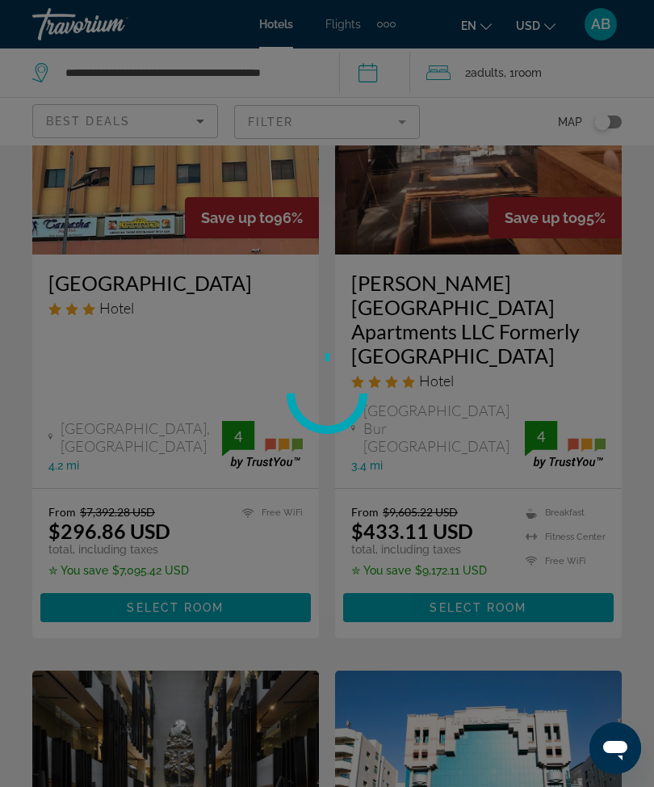
scroll to position [53, 0]
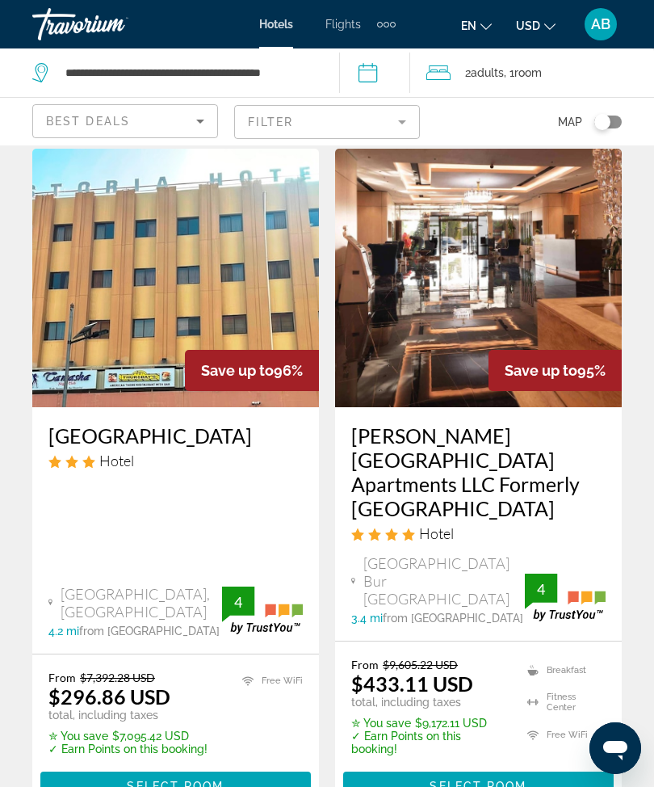
click at [402, 120] on mat-form-field "Filter" at bounding box center [327, 122] width 186 height 34
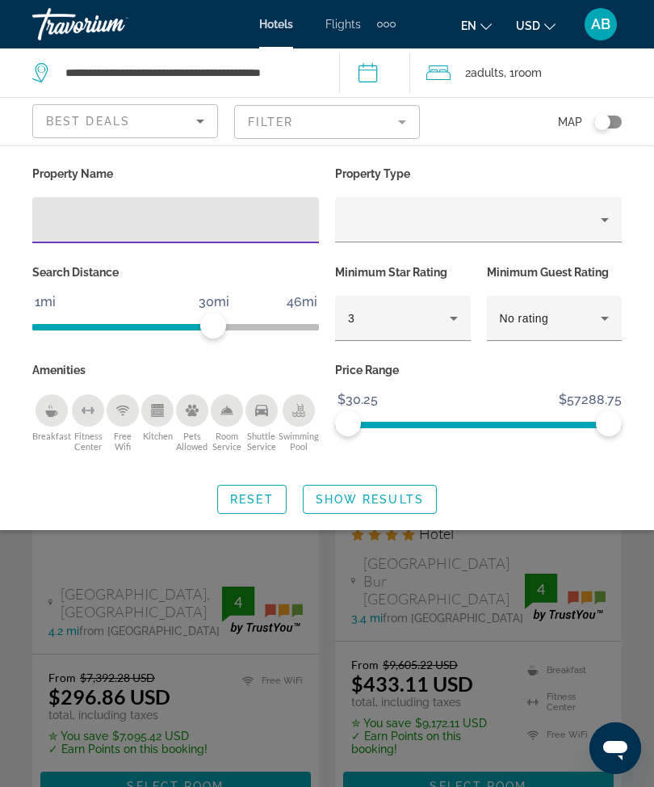
click at [204, 224] on input "Hotel Filters" at bounding box center [175, 220] width 261 height 19
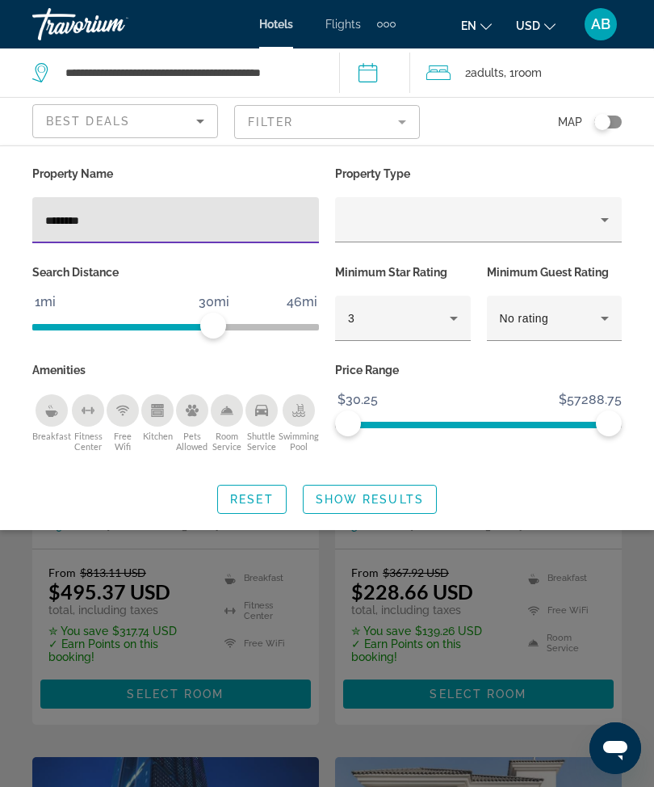
type input "*********"
click at [390, 506] on span "Show Results" at bounding box center [370, 499] width 108 height 13
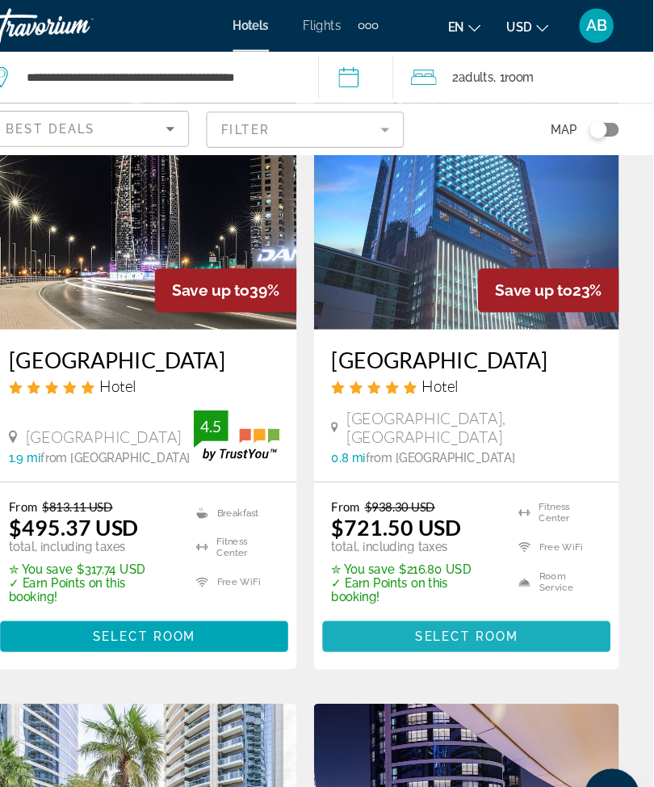
scroll to position [153, 1]
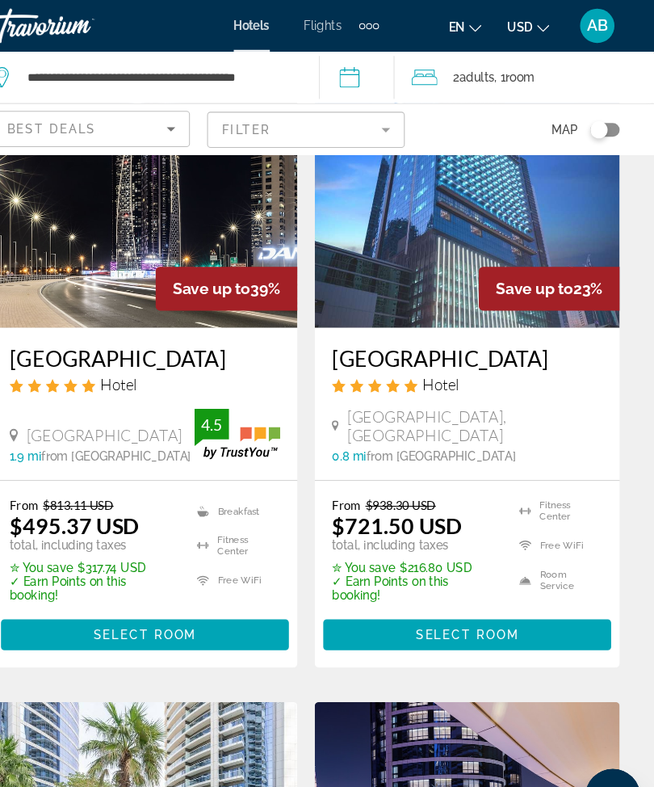
click at [438, 597] on span "Select Room" at bounding box center [478, 596] width 97 height 13
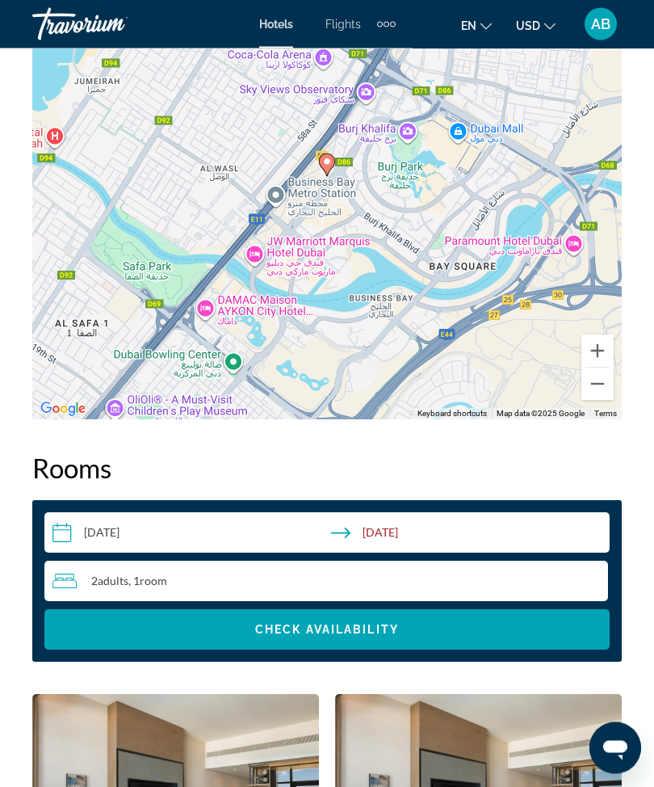
scroll to position [2209, 0]
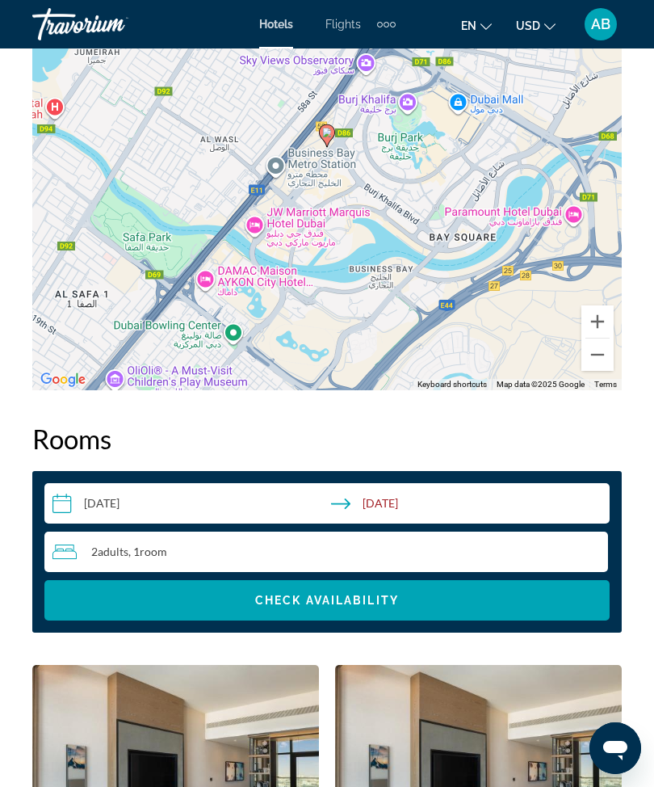
click at [153, 556] on span "Room" at bounding box center [153, 551] width 27 height 14
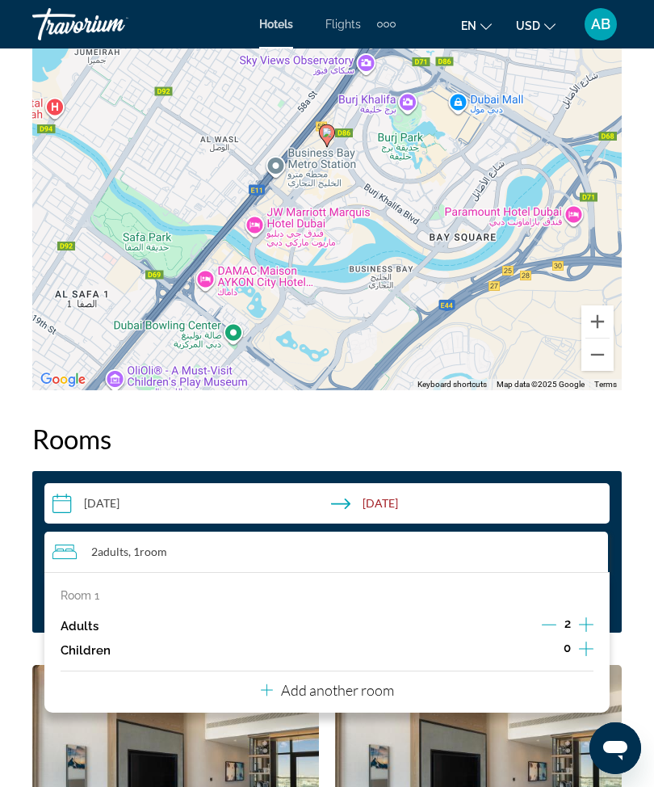
click at [556, 611] on div "Room 1 Adults 2 Children 0" at bounding box center [327, 625] width 533 height 73
click at [542, 633] on button "Decrement adults" at bounding box center [549, 625] width 15 height 19
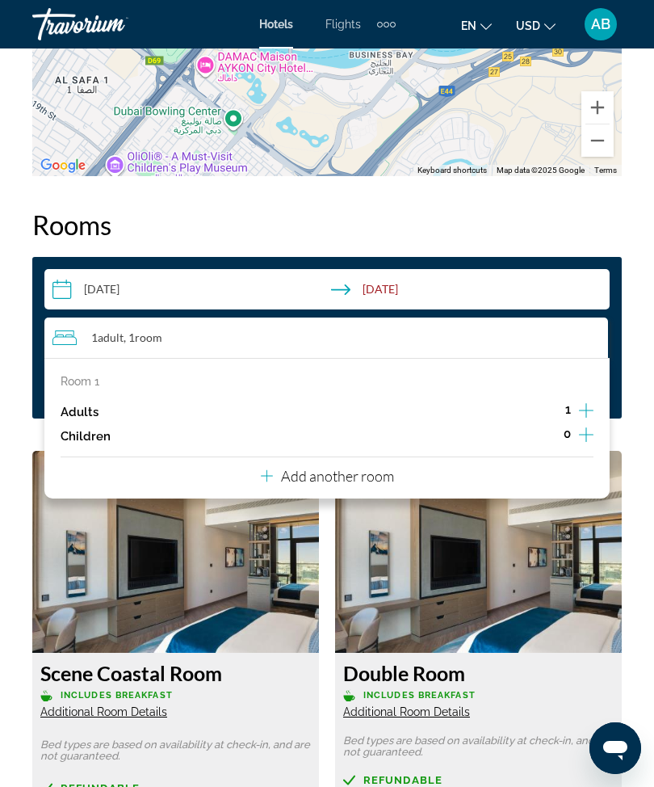
scroll to position [2426, 0]
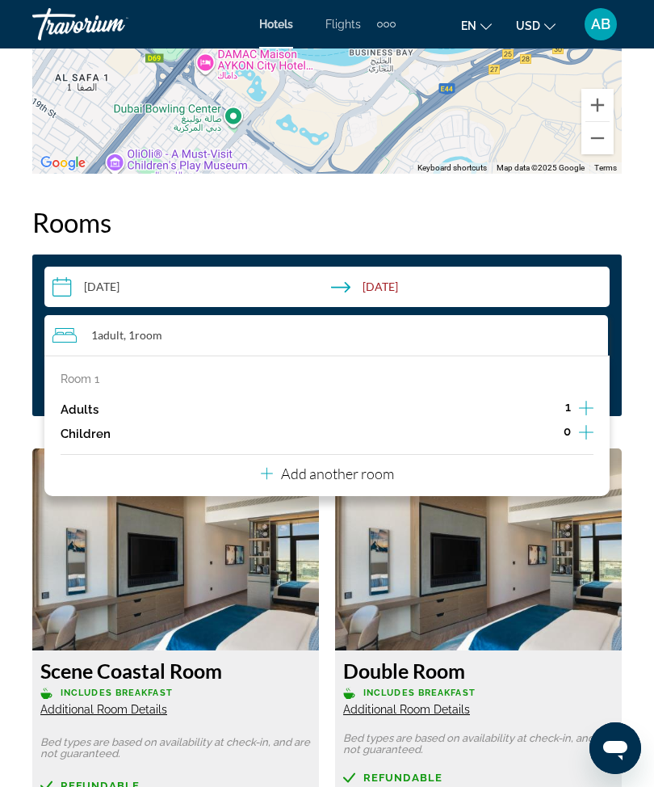
click at [585, 424] on icon "Increment children" at bounding box center [586, 431] width 15 height 19
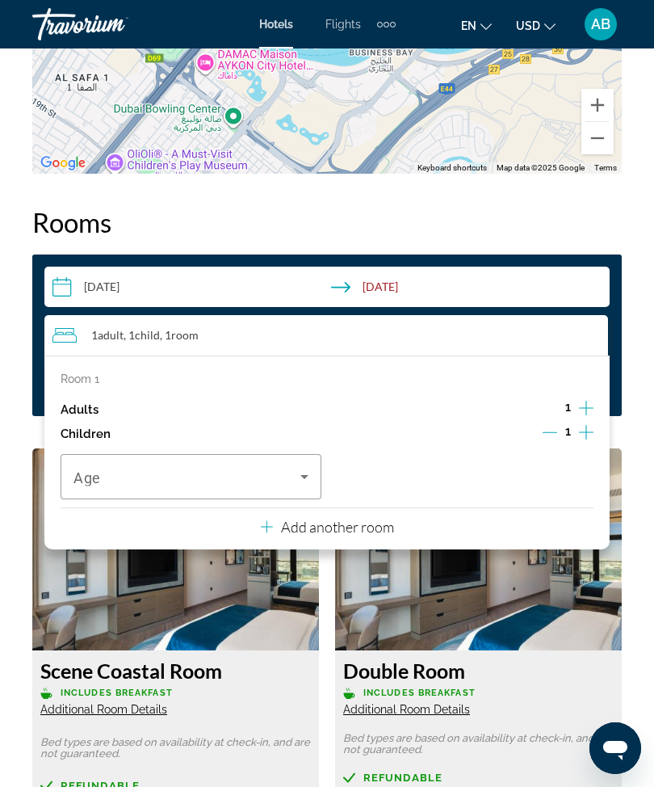
click at [293, 478] on span "Travelers: 1 adult, 1 child" at bounding box center [186, 476] width 227 height 19
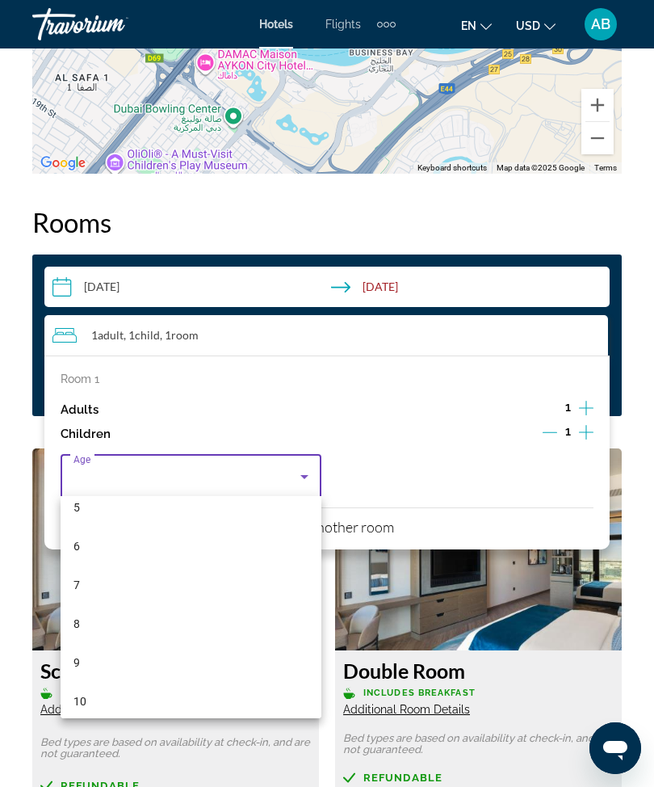
scroll to position [220, 0]
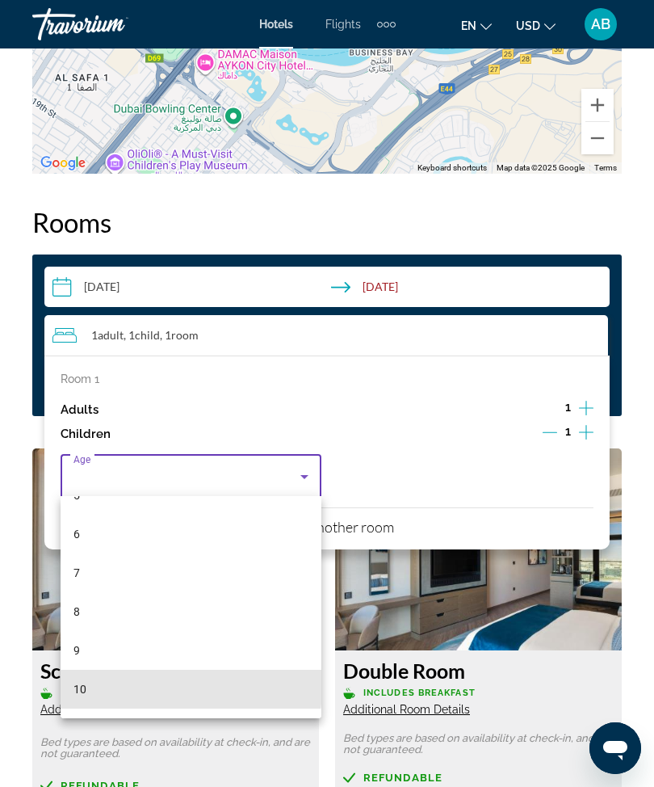
click at [107, 686] on mat-option "10" at bounding box center [191, 688] width 261 height 39
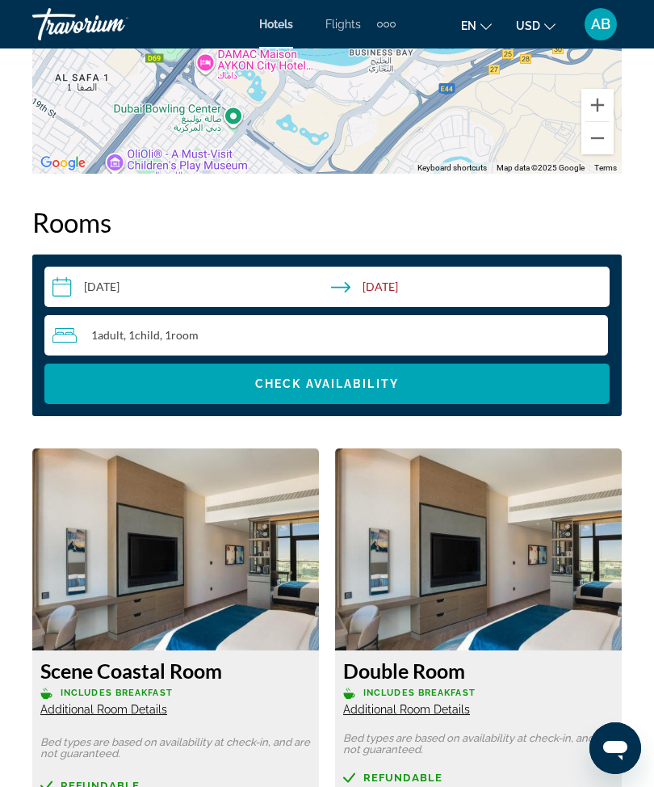
click at [326, 384] on span "Check Availability" at bounding box center [327, 383] width 144 height 13
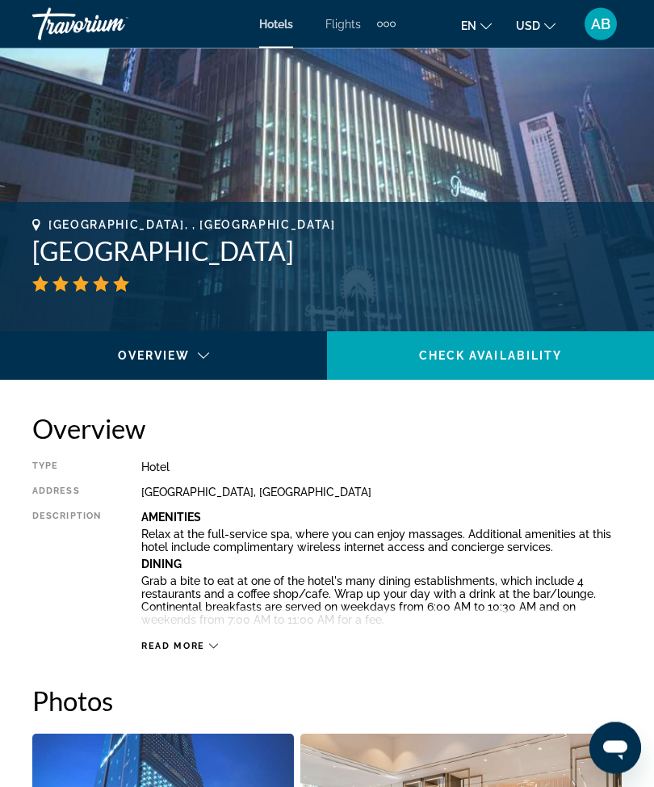
scroll to position [354, 0]
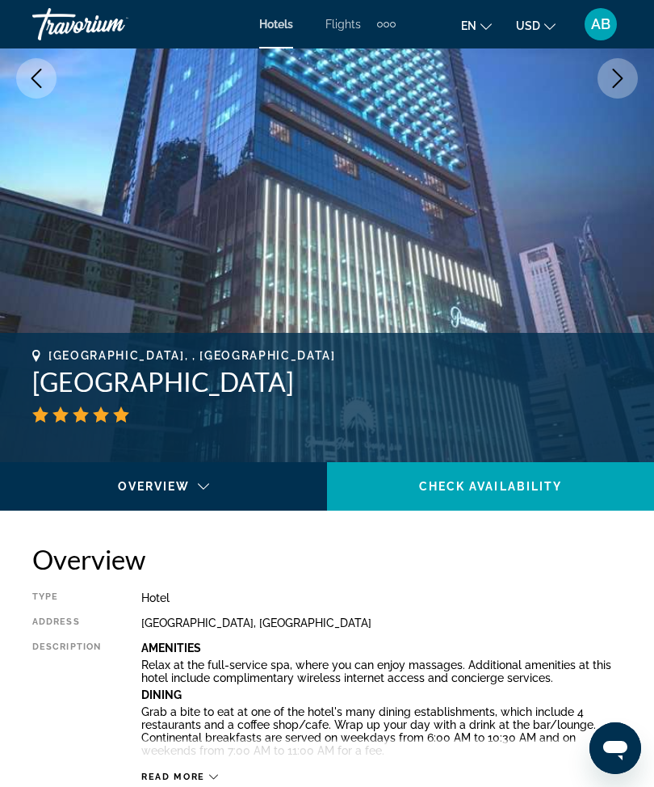
click at [619, 25] on button "AB" at bounding box center [601, 24] width 42 height 34
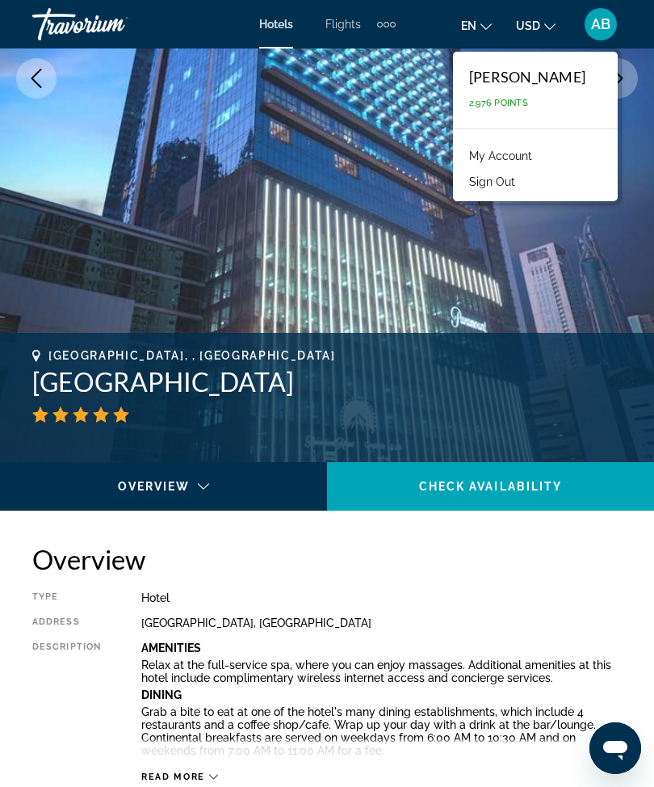
click at [514, 191] on button "Sign Out" at bounding box center [492, 181] width 62 height 21
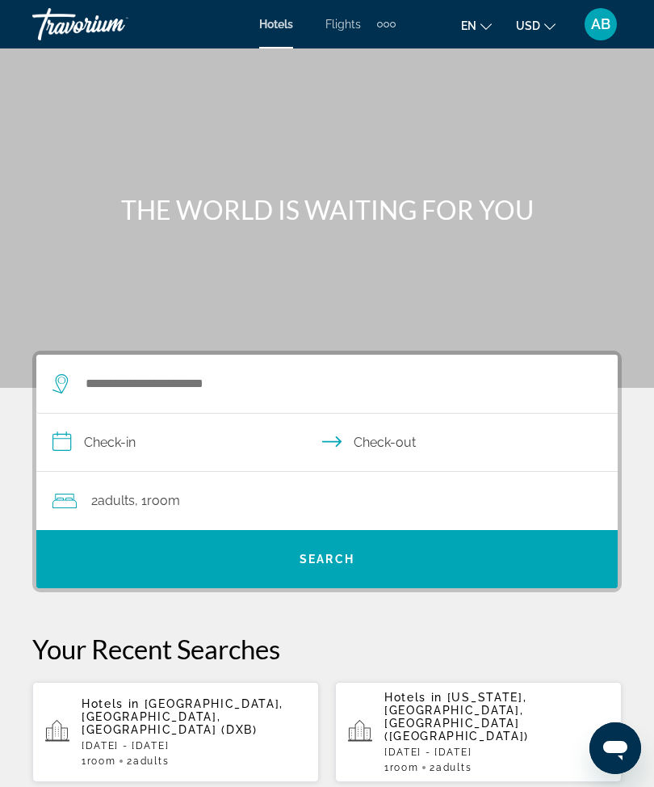
click at [208, 409] on div "Search widget" at bounding box center [318, 384] width 533 height 58
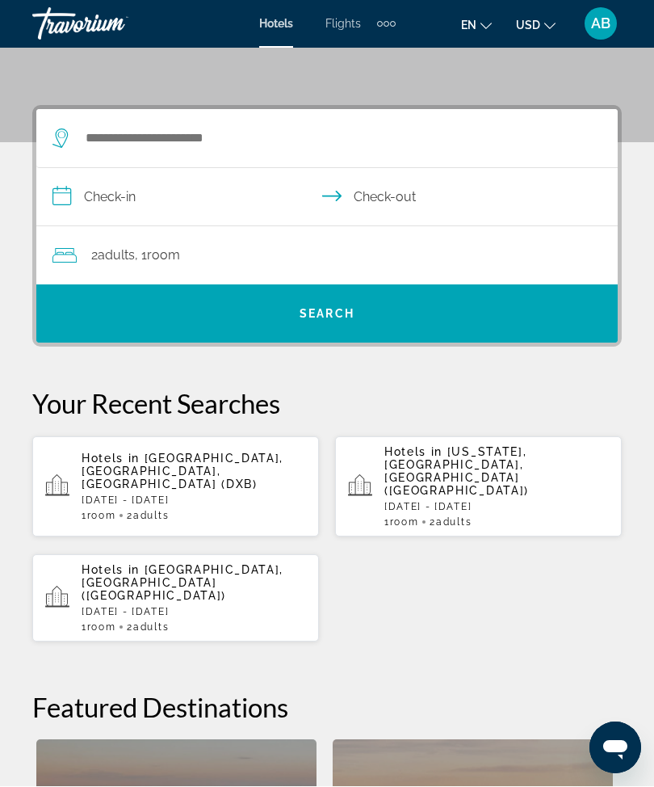
scroll to position [296, 0]
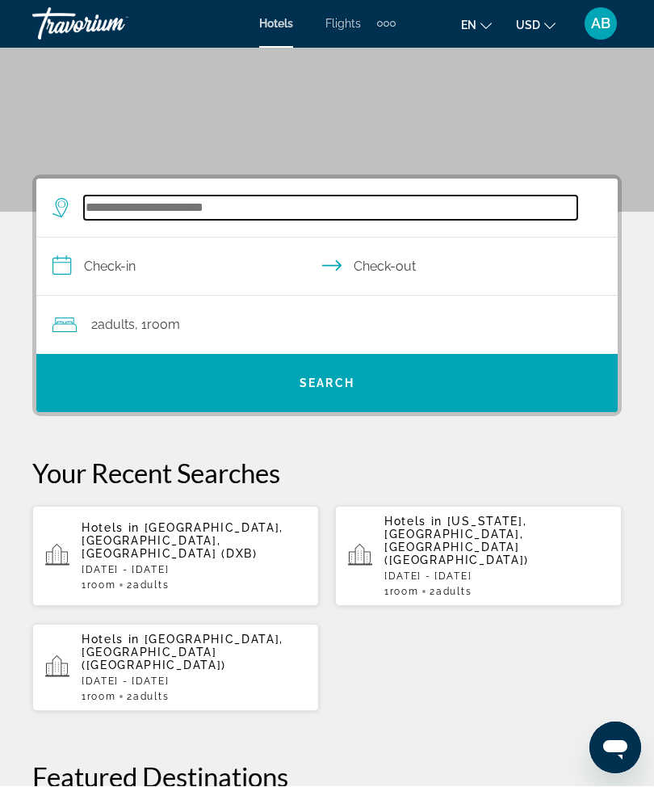
click at [187, 212] on input "Search widget" at bounding box center [330, 208] width 493 height 24
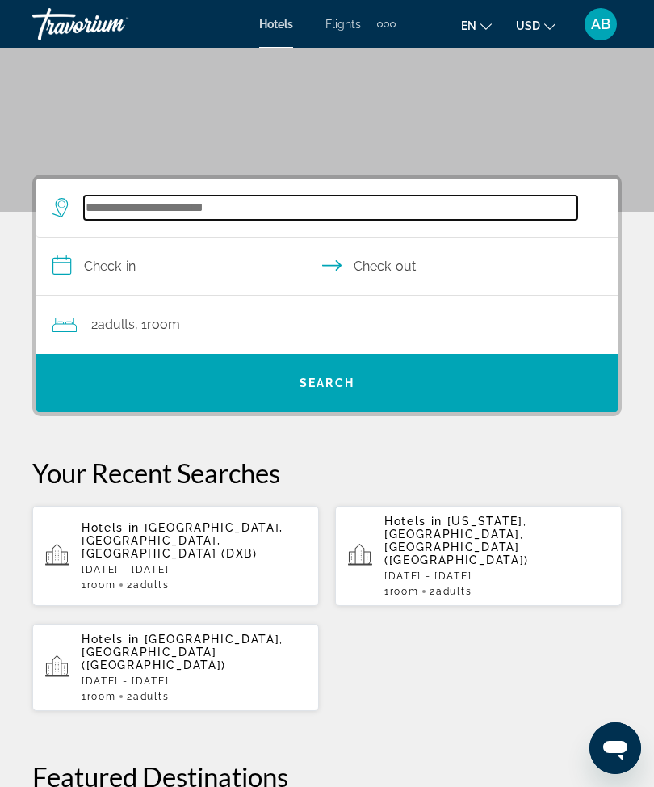
scroll to position [175, 0]
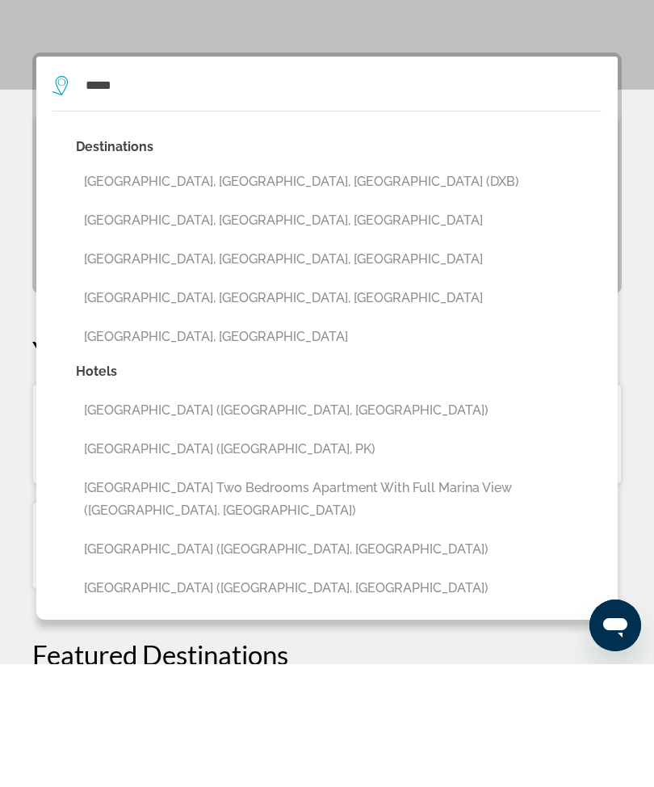
click at [320, 289] on button "[GEOGRAPHIC_DATA], [GEOGRAPHIC_DATA], [GEOGRAPHIC_DATA] (DXB)" at bounding box center [339, 304] width 526 height 31
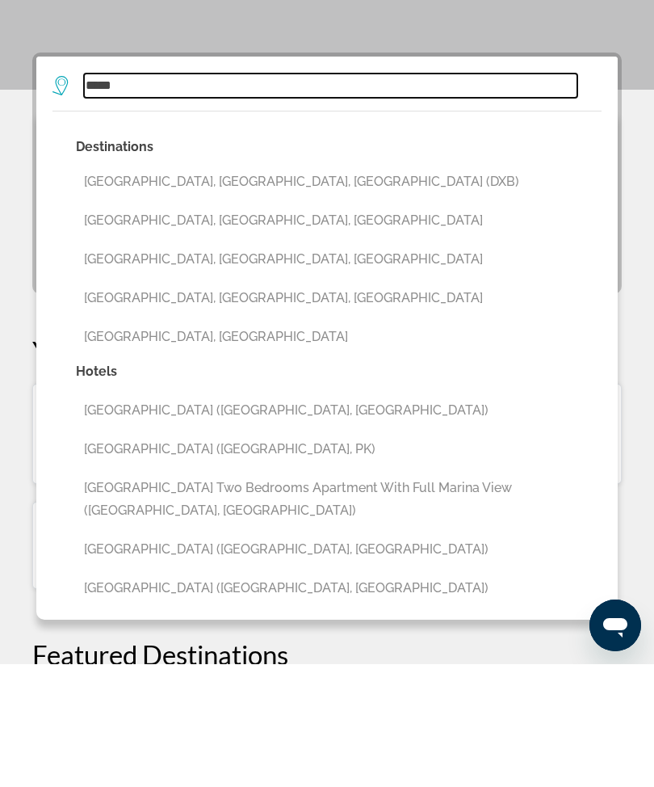
type input "**********"
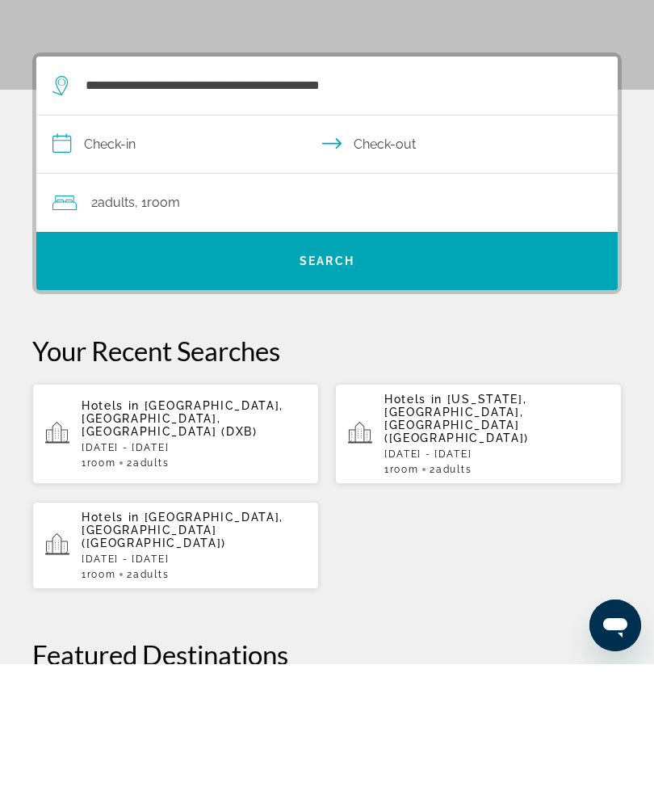
click at [70, 238] on input "**********" at bounding box center [330, 269] width 588 height 62
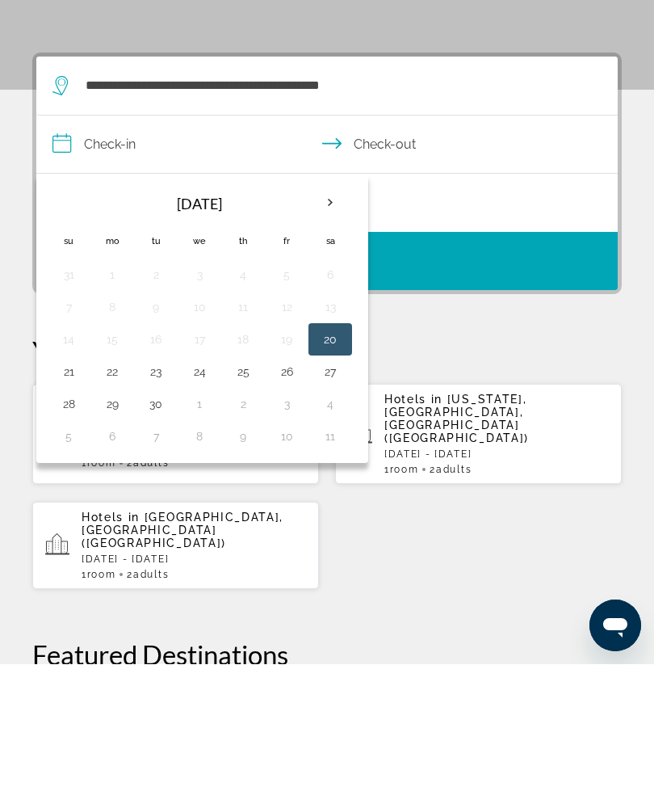
scroll to position [298, 0]
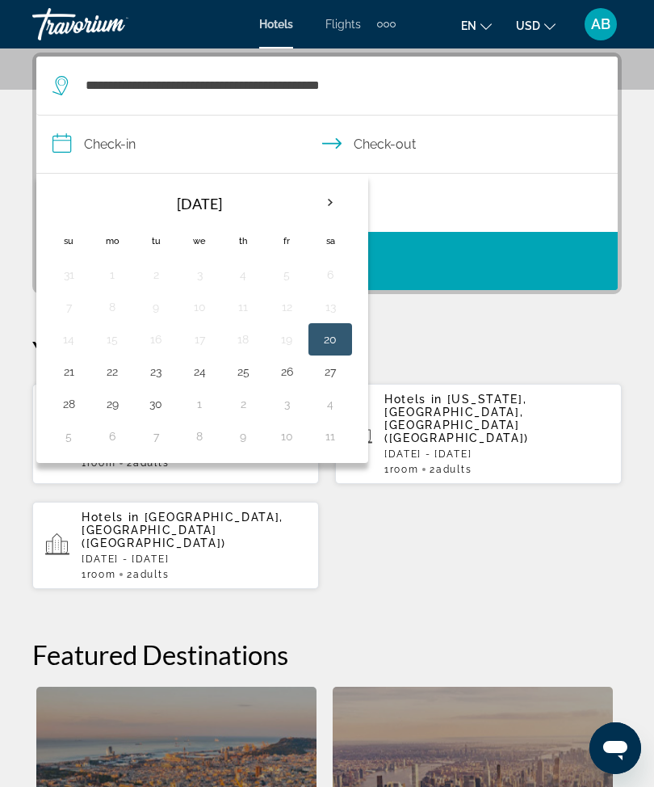
click at [339, 217] on th "Next month" at bounding box center [330, 203] width 44 height 36
click at [341, 208] on th "Next month" at bounding box center [330, 203] width 44 height 36
click at [335, 213] on th "Next month" at bounding box center [330, 203] width 44 height 36
click at [341, 208] on th "Next month" at bounding box center [330, 203] width 44 height 36
click at [344, 209] on th "Next month" at bounding box center [330, 203] width 44 height 36
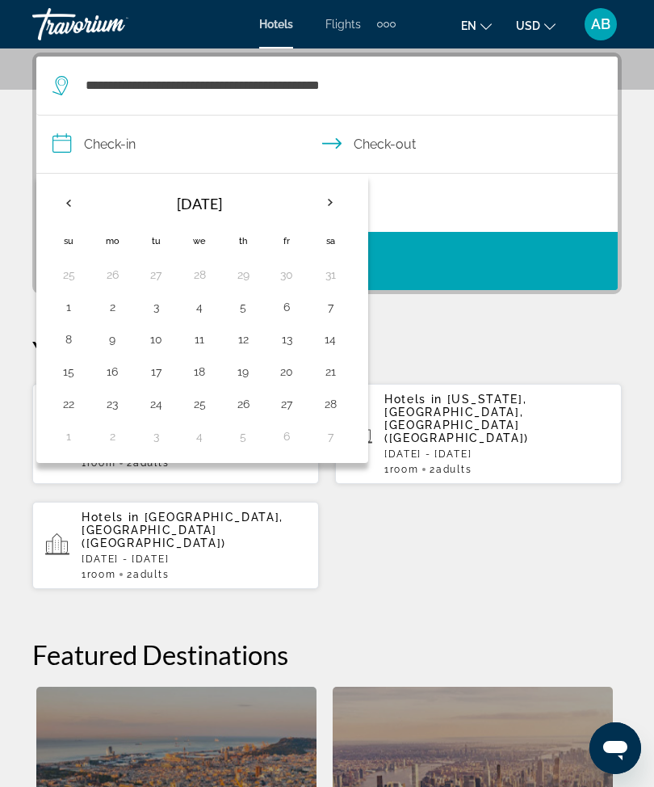
click at [339, 209] on th "Next month" at bounding box center [330, 203] width 44 height 36
click at [73, 380] on button "15" at bounding box center [69, 371] width 26 height 23
click at [198, 380] on button "18" at bounding box center [200, 371] width 26 height 23
type input "**********"
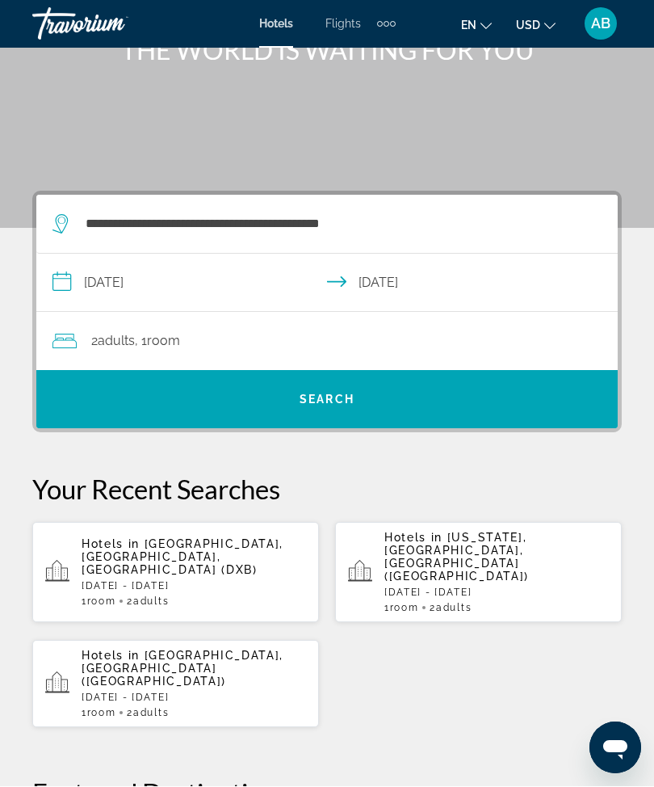
click at [391, 330] on div "2 Adult Adults , 1 Room rooms" at bounding box center [334, 341] width 565 height 23
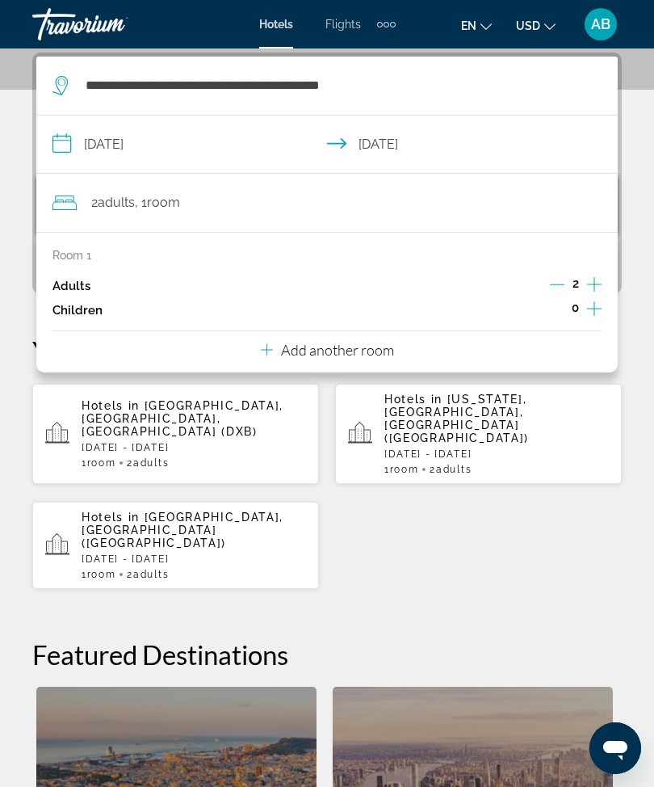
click at [563, 275] on div "2" at bounding box center [576, 286] width 52 height 24
click at [563, 288] on icon "Decrement adults" at bounding box center [557, 284] width 15 height 15
click at [596, 313] on icon "Increment children" at bounding box center [594, 308] width 15 height 19
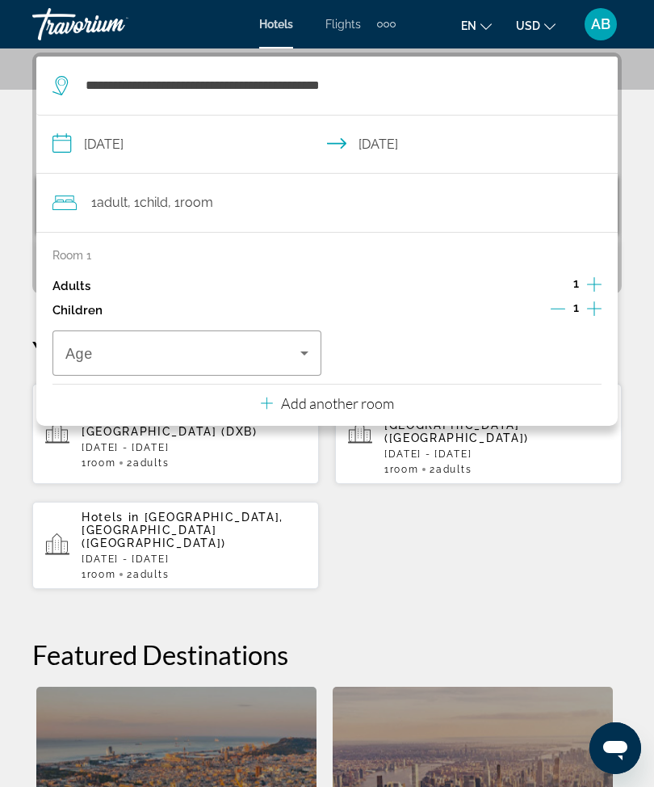
click at [308, 358] on icon "Travelers: 1 adult, 1 child" at bounding box center [304, 352] width 19 height 19
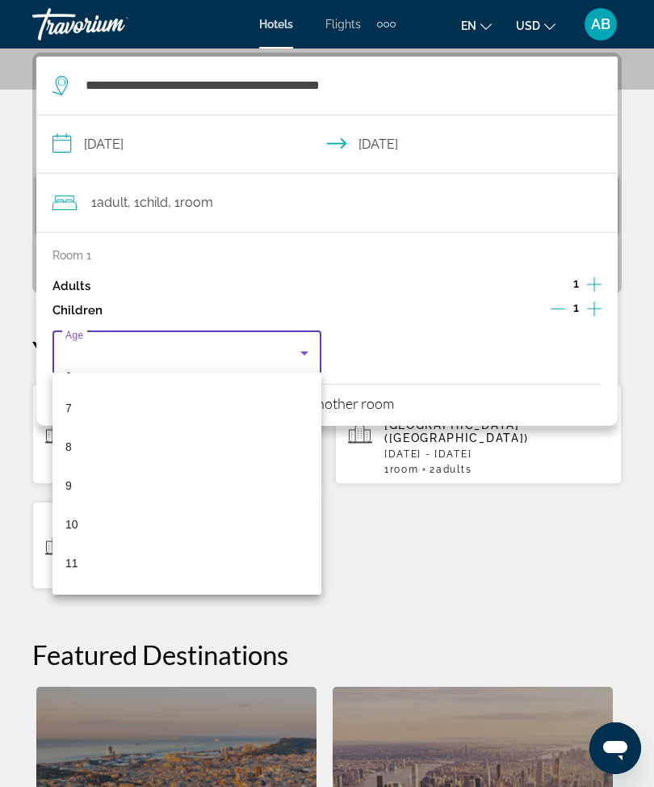
scroll to position [260, 0]
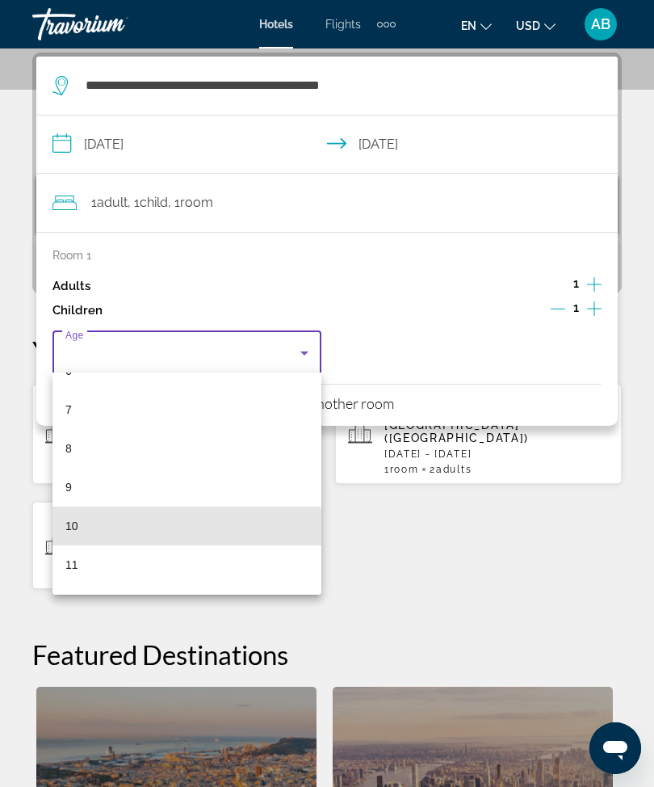
click at [111, 537] on mat-option "10" at bounding box center [186, 525] width 269 height 39
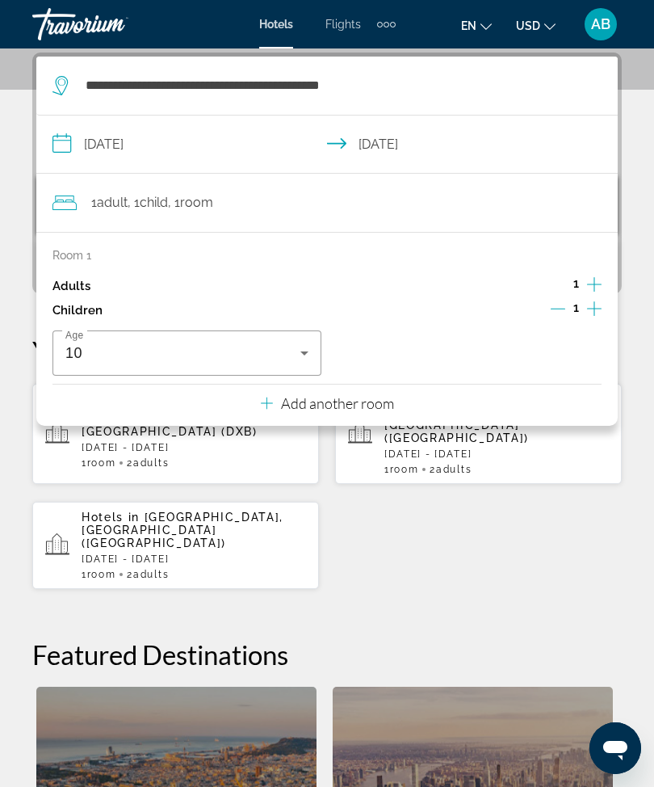
click at [22, 226] on div "**********" at bounding box center [327, 557] width 654 height 1010
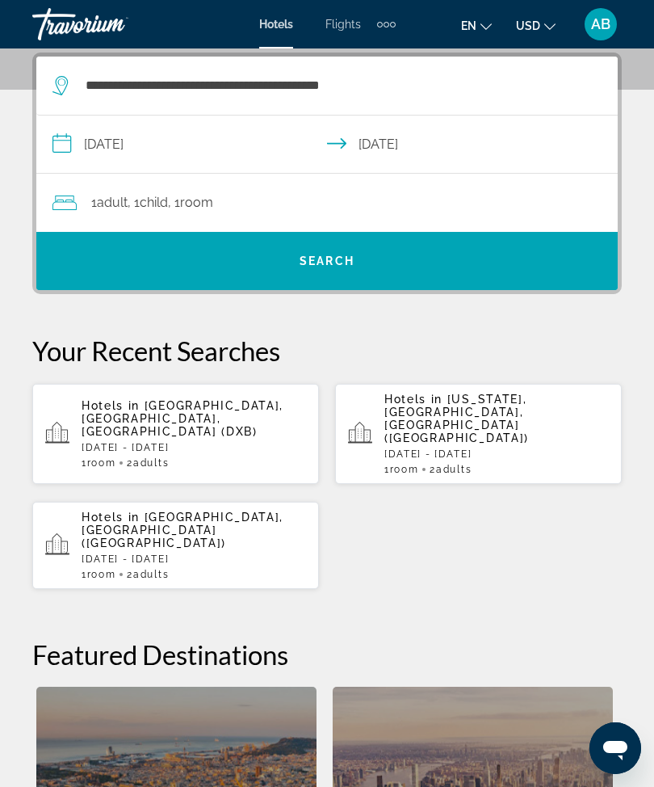
click at [370, 275] on span "Search widget" at bounding box center [326, 260] width 581 height 39
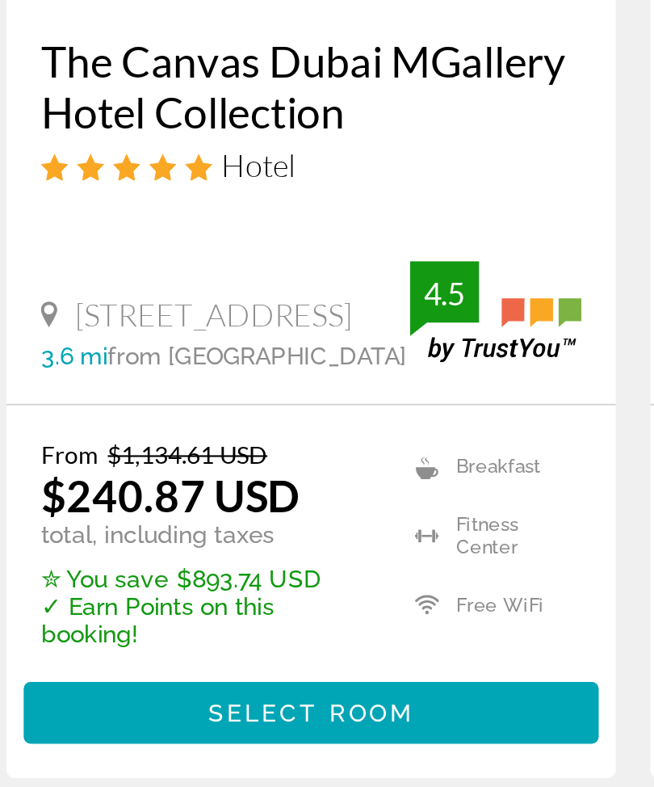
scroll to position [768, 0]
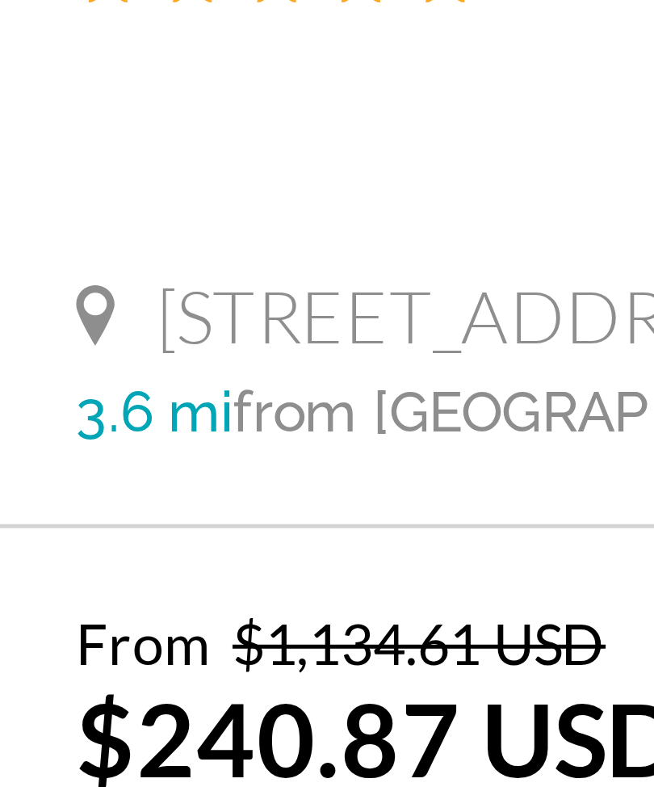
click at [48, 637] on p "total, including taxes" at bounding box center [126, 643] width 156 height 13
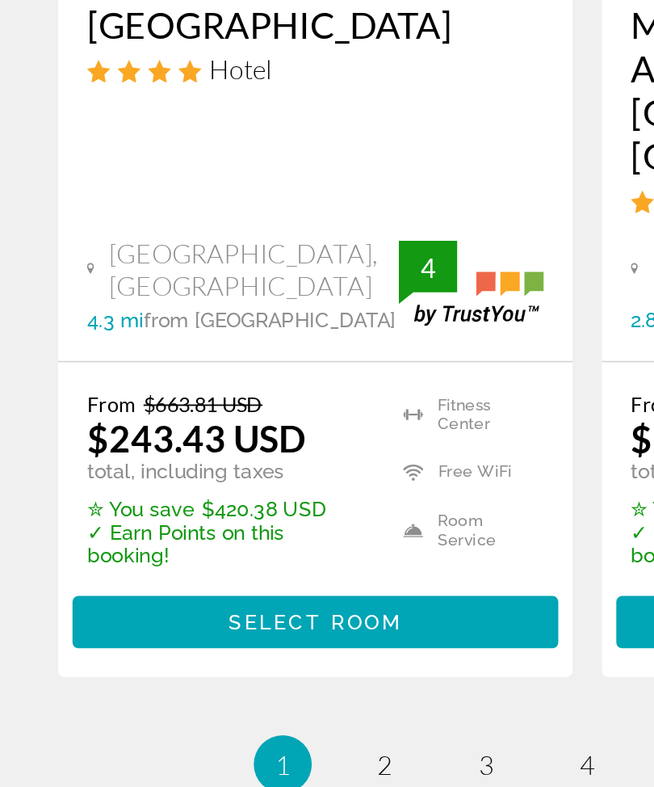
scroll to position [3477, 0]
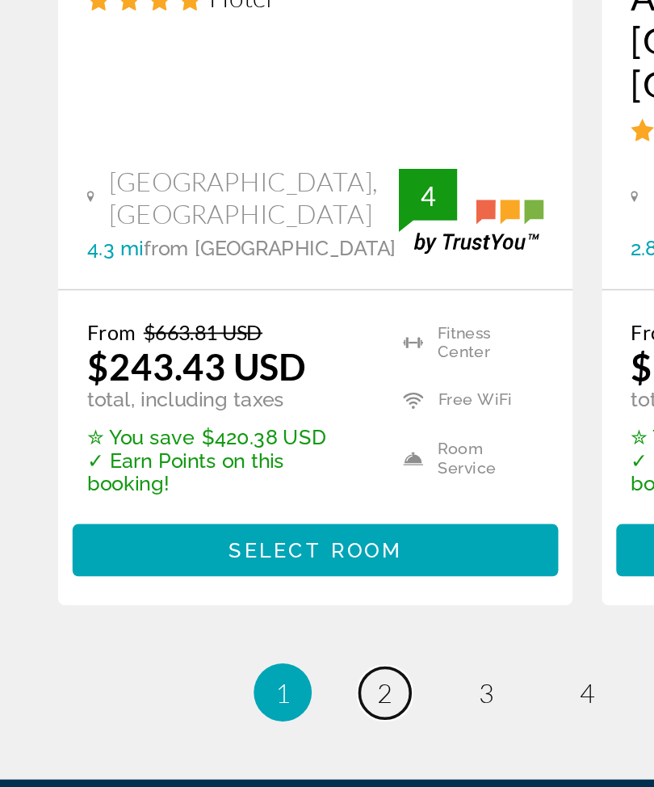
click at [210, 690] on span "2" at bounding box center [214, 699] width 8 height 18
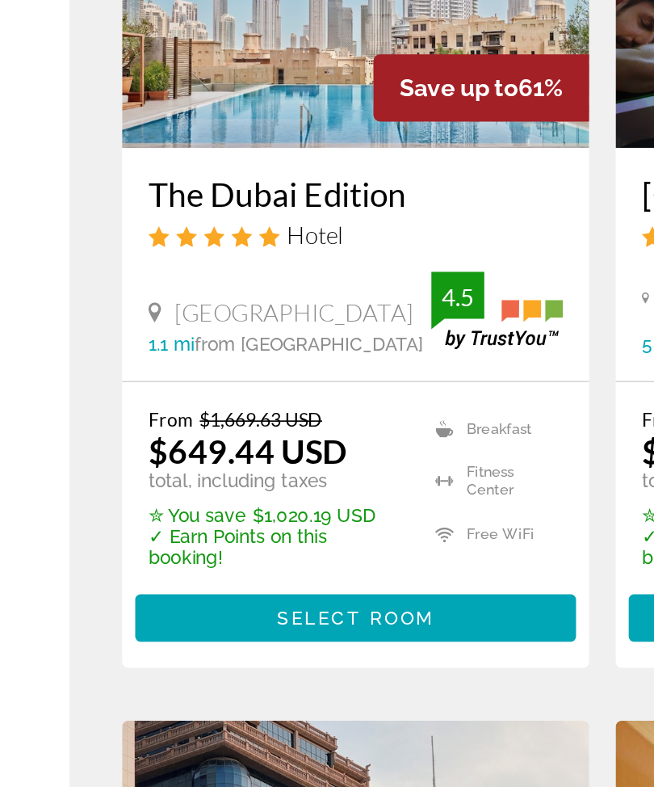
scroll to position [108, 0]
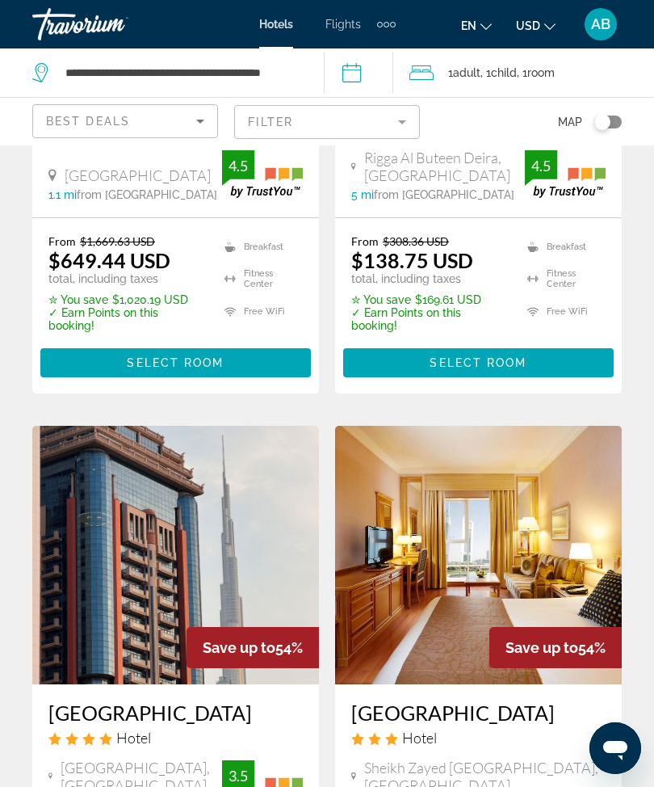
click at [403, 111] on mat-form-field "Filter" at bounding box center [327, 122] width 186 height 34
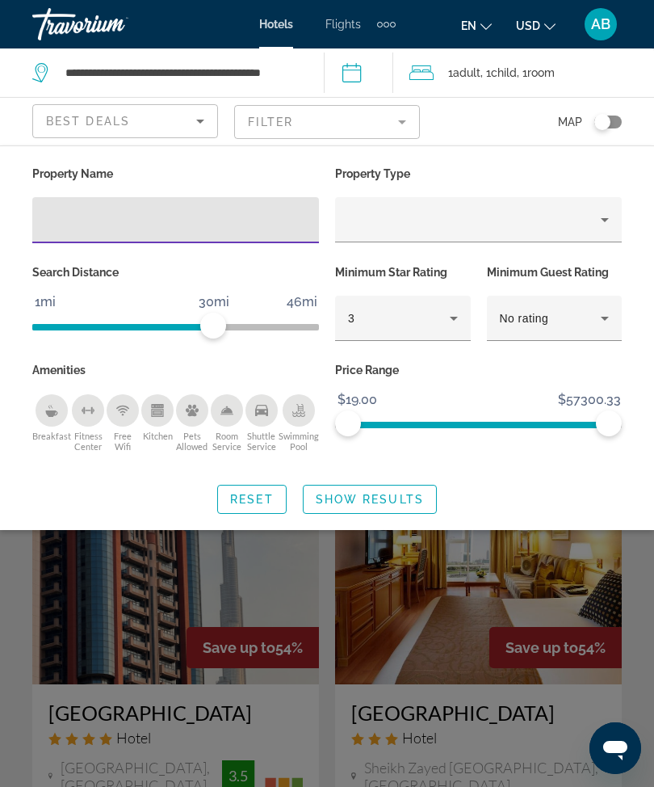
scroll to position [385, 0]
type input "****"
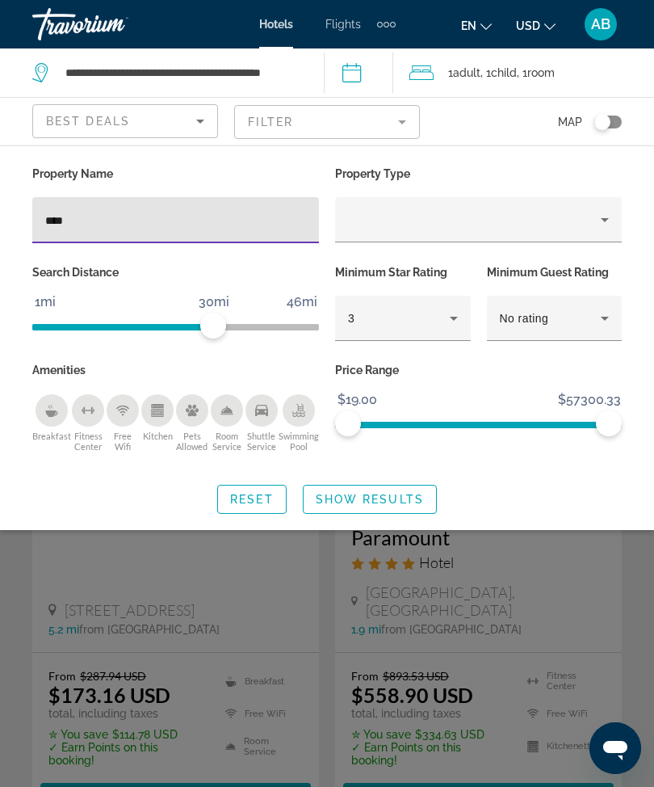
click at [400, 493] on span "Show Results" at bounding box center [370, 499] width 108 height 13
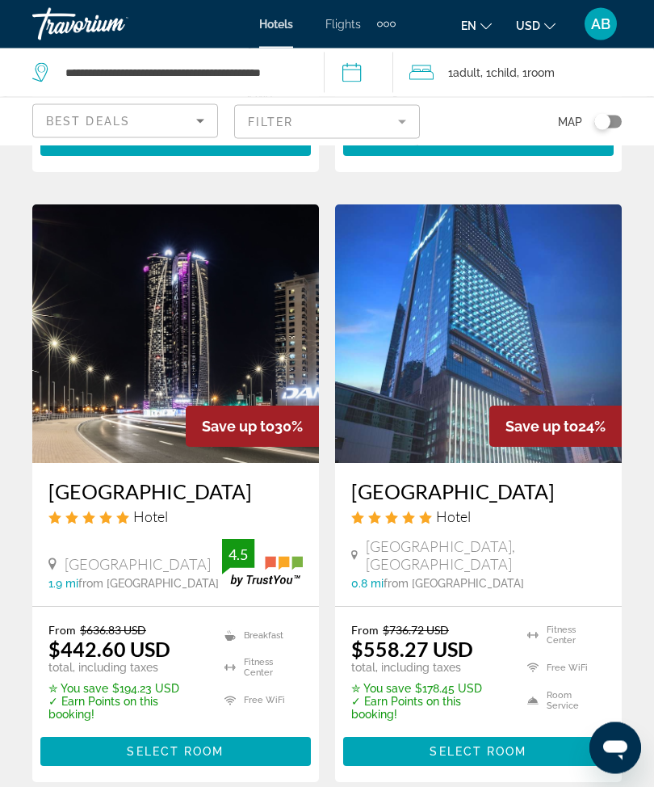
click at [543, 320] on img "Main content" at bounding box center [478, 334] width 287 height 258
